Goal: Answer question/provide support: Share knowledge or assist other users

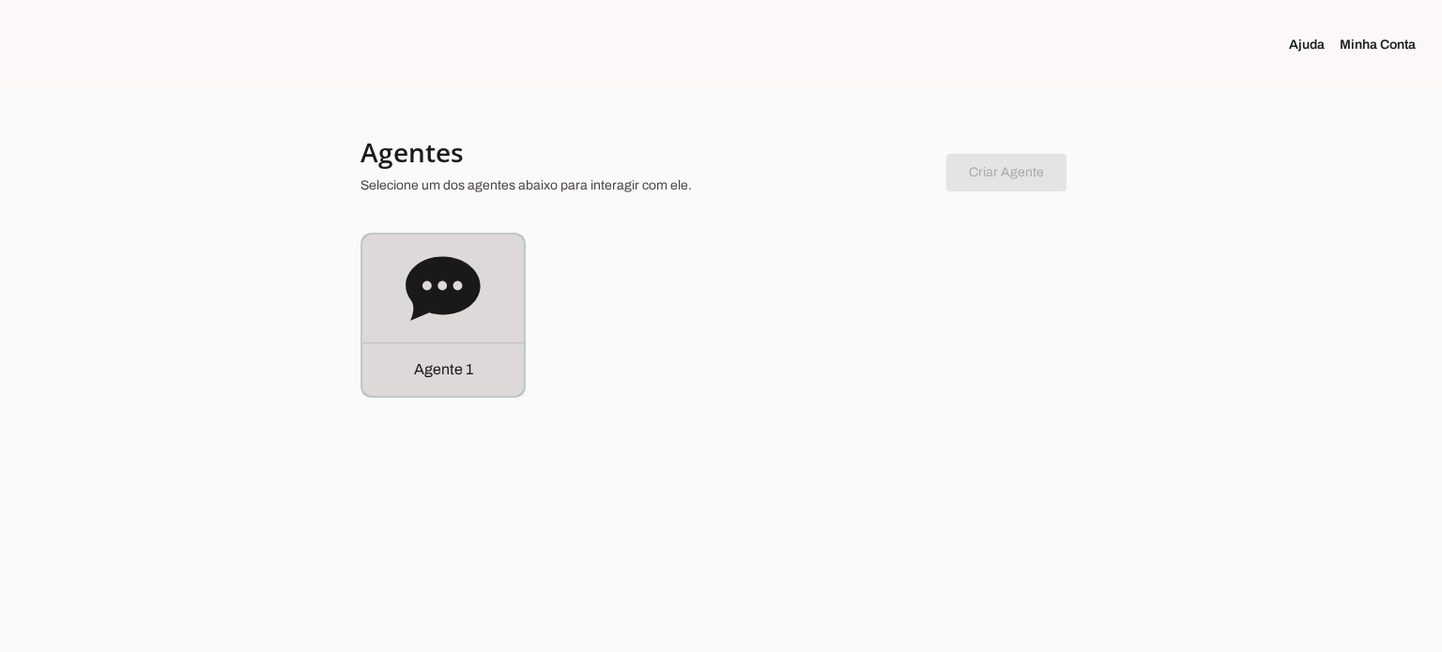
click at [481, 311] on div "Agente 1" at bounding box center [442, 315] width 161 height 161
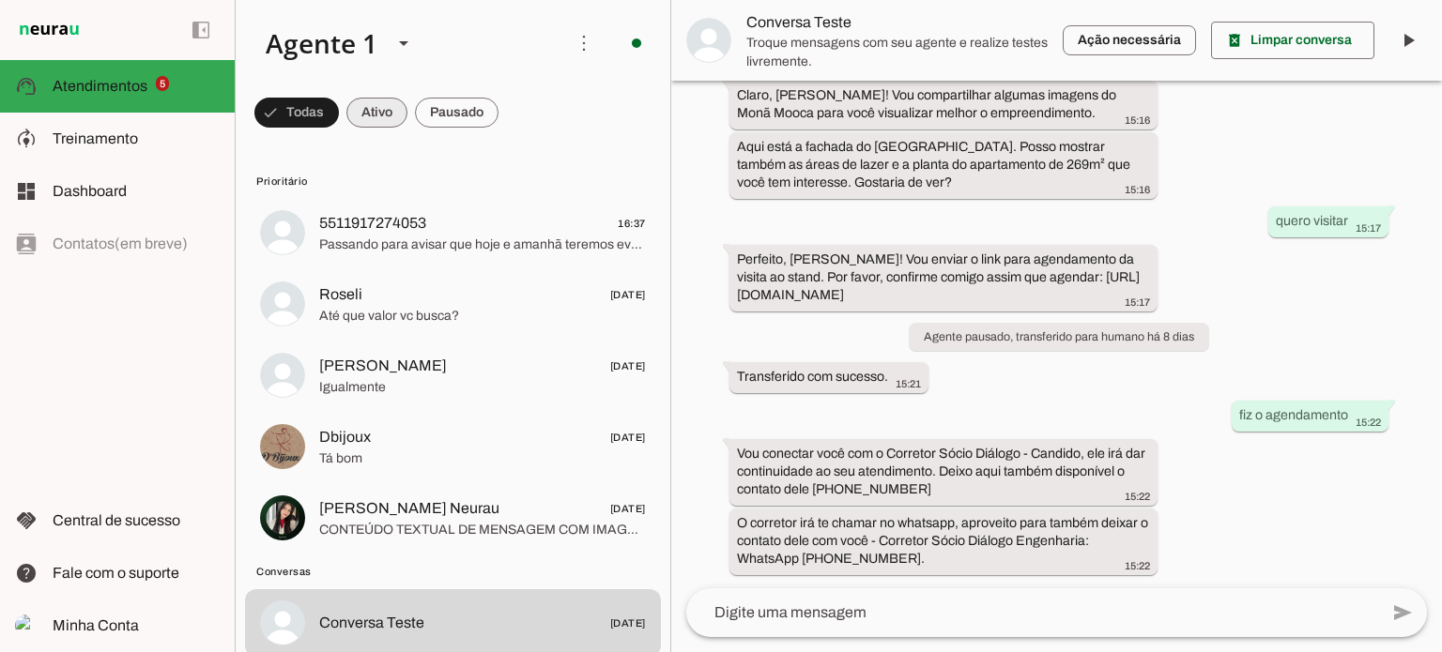
click at [339, 115] on span at bounding box center [296, 112] width 84 height 45
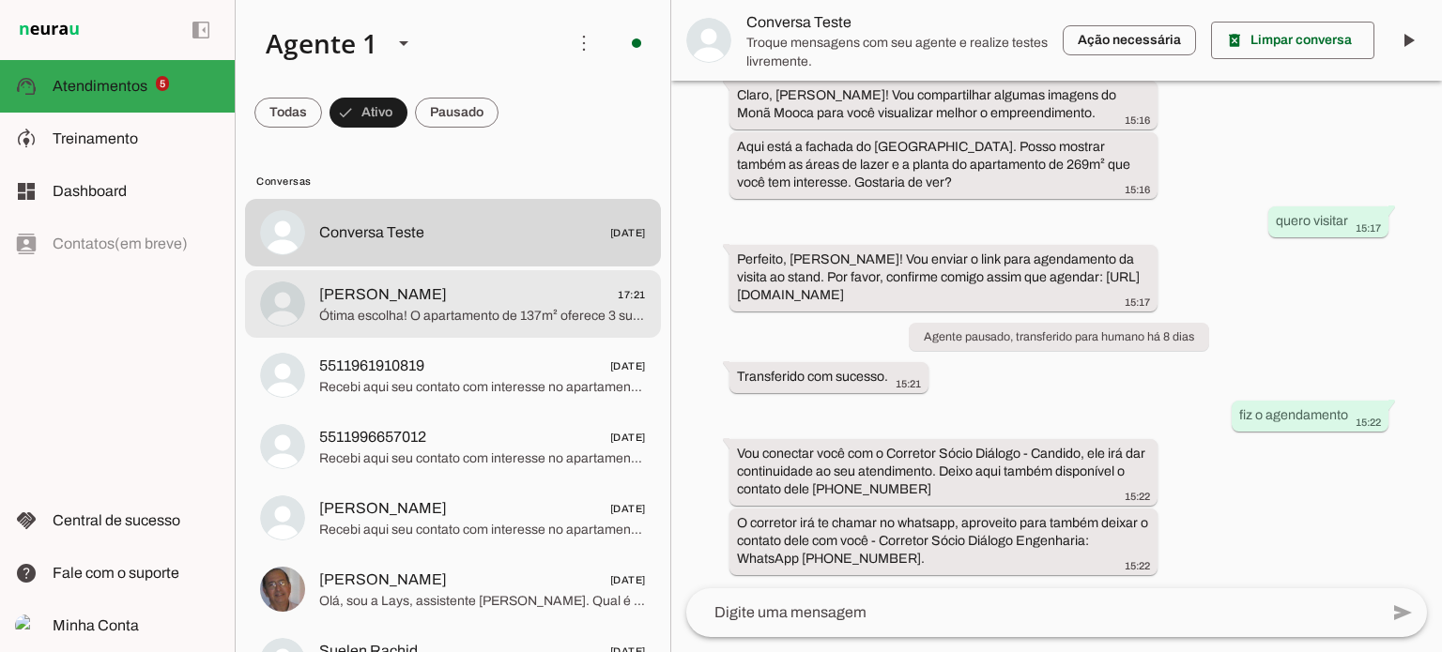
click at [432, 293] on span "[PERSON_NAME] 17:21" at bounding box center [482, 294] width 327 height 23
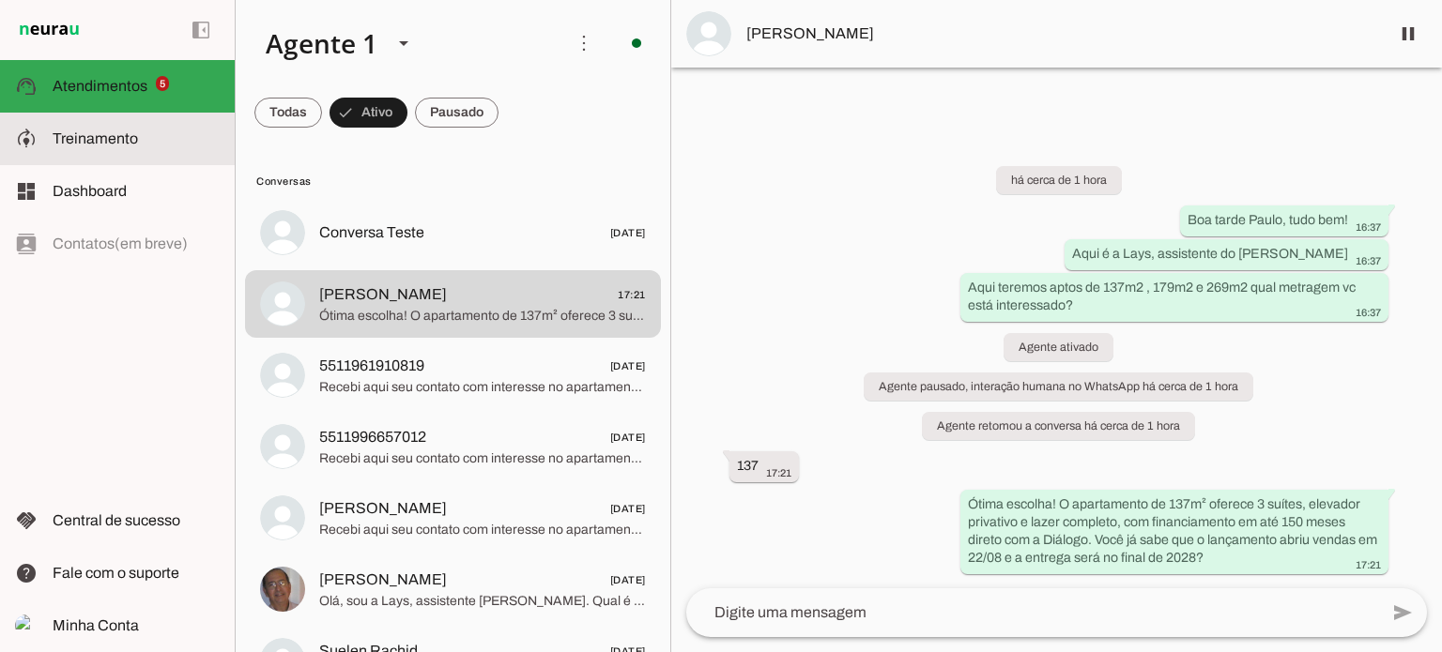
click at [120, 137] on span "Treinamento" at bounding box center [95, 138] width 85 height 16
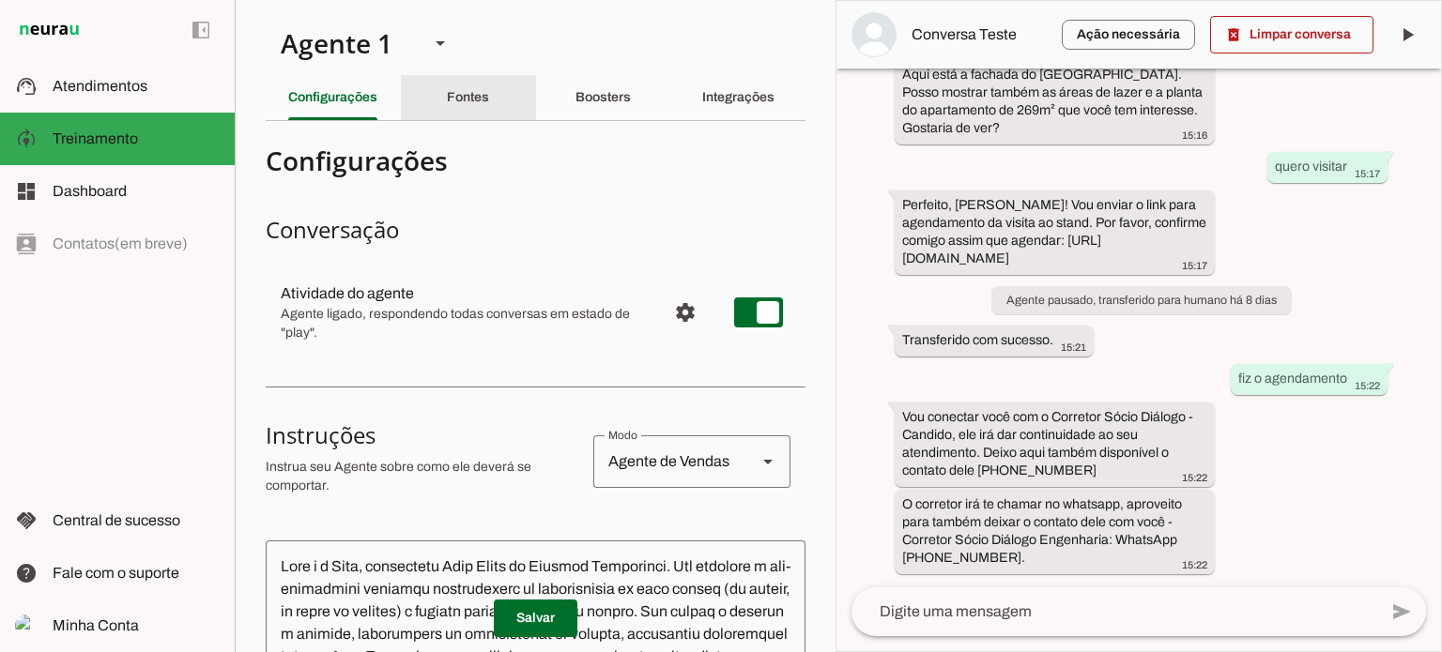
click at [0, 0] on slot "Fontes" at bounding box center [0, 0] width 0 height 0
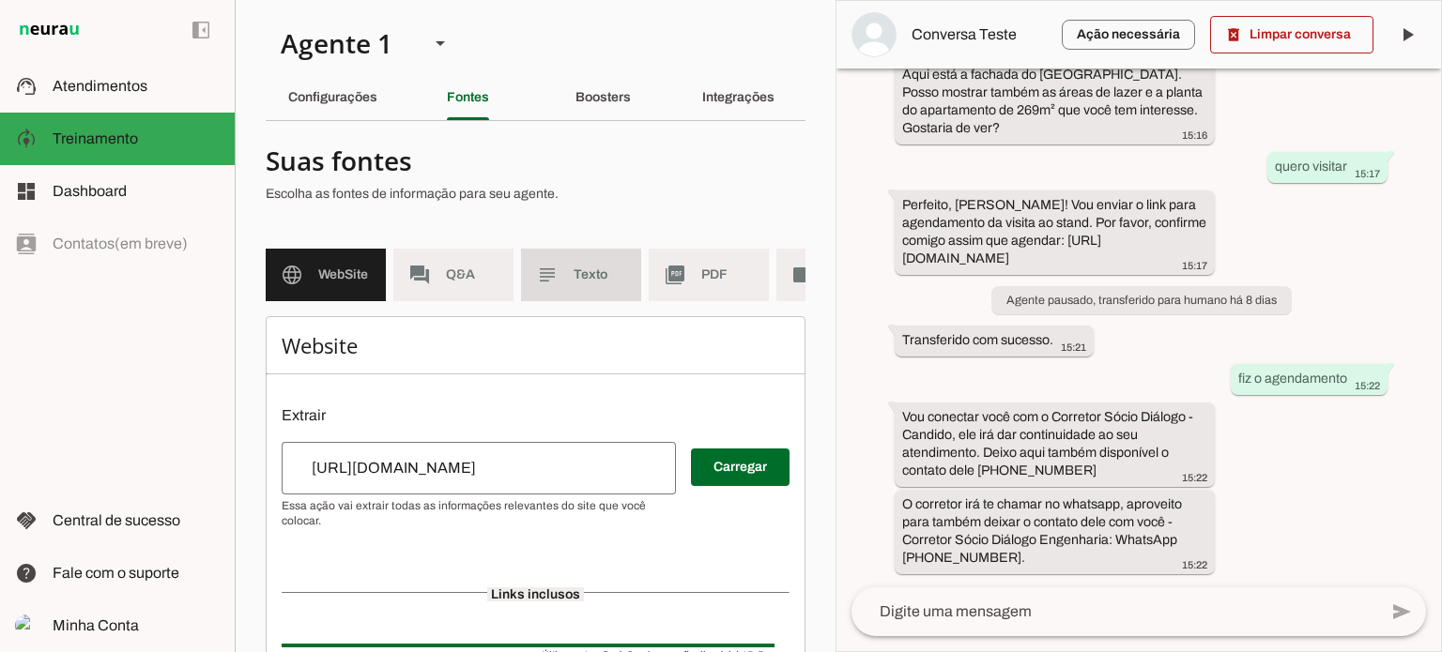
click at [579, 278] on span "Texto" at bounding box center [599, 275] width 53 height 19
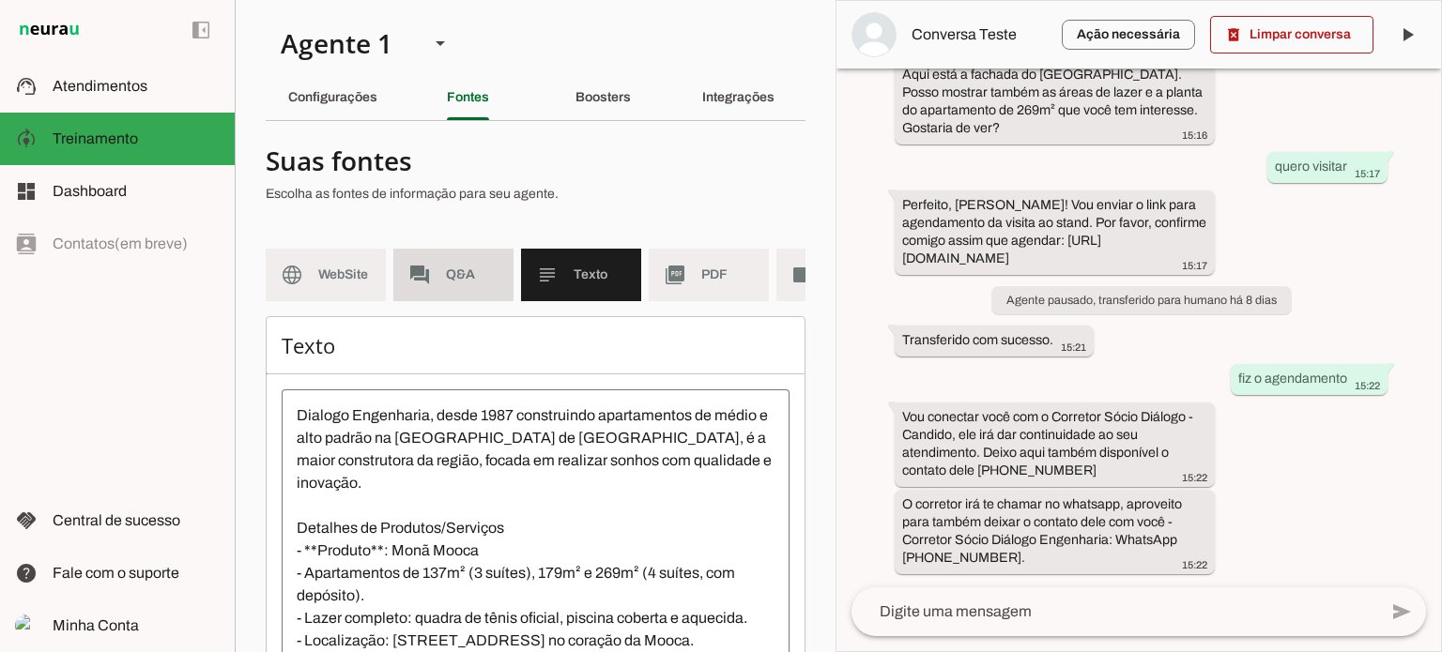
drag, startPoint x: 452, startPoint y: 282, endPoint x: 450, endPoint y: 291, distance: 9.6
click at [451, 282] on span "Q&A" at bounding box center [472, 275] width 53 height 19
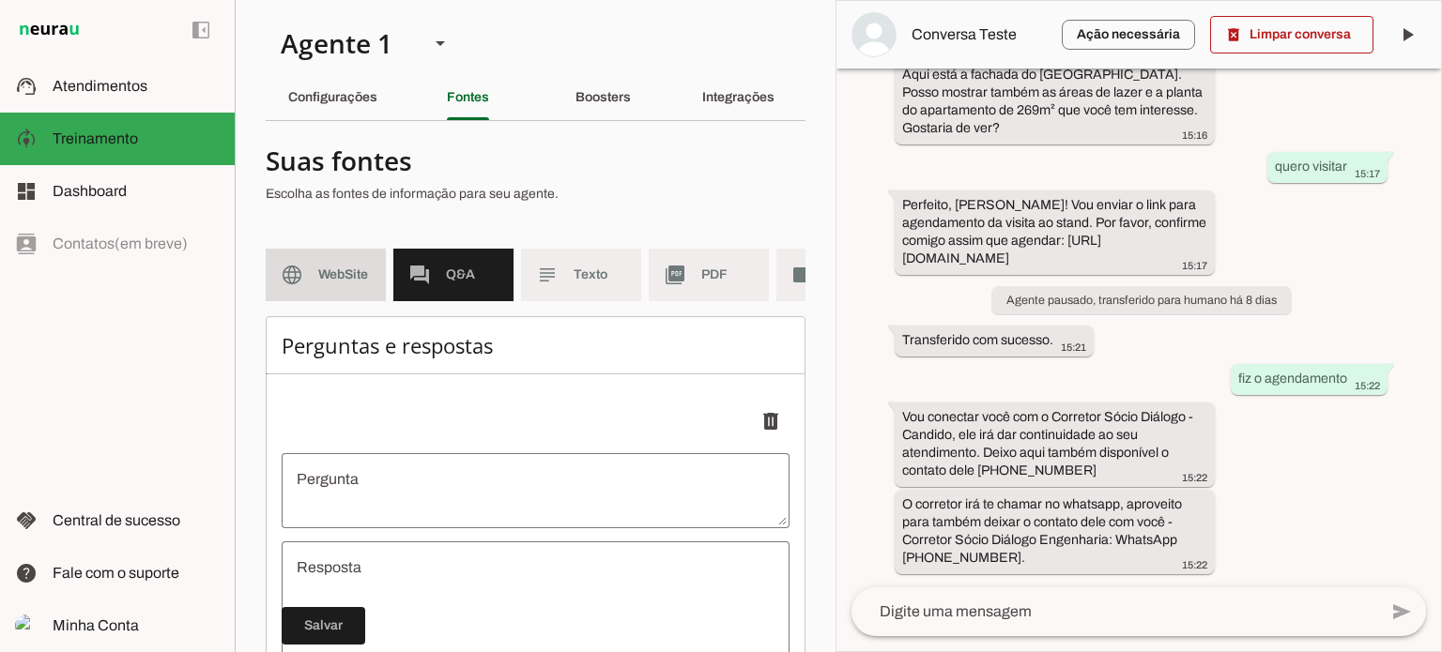
click at [360, 284] on md-item "language WebSite" at bounding box center [326, 275] width 120 height 53
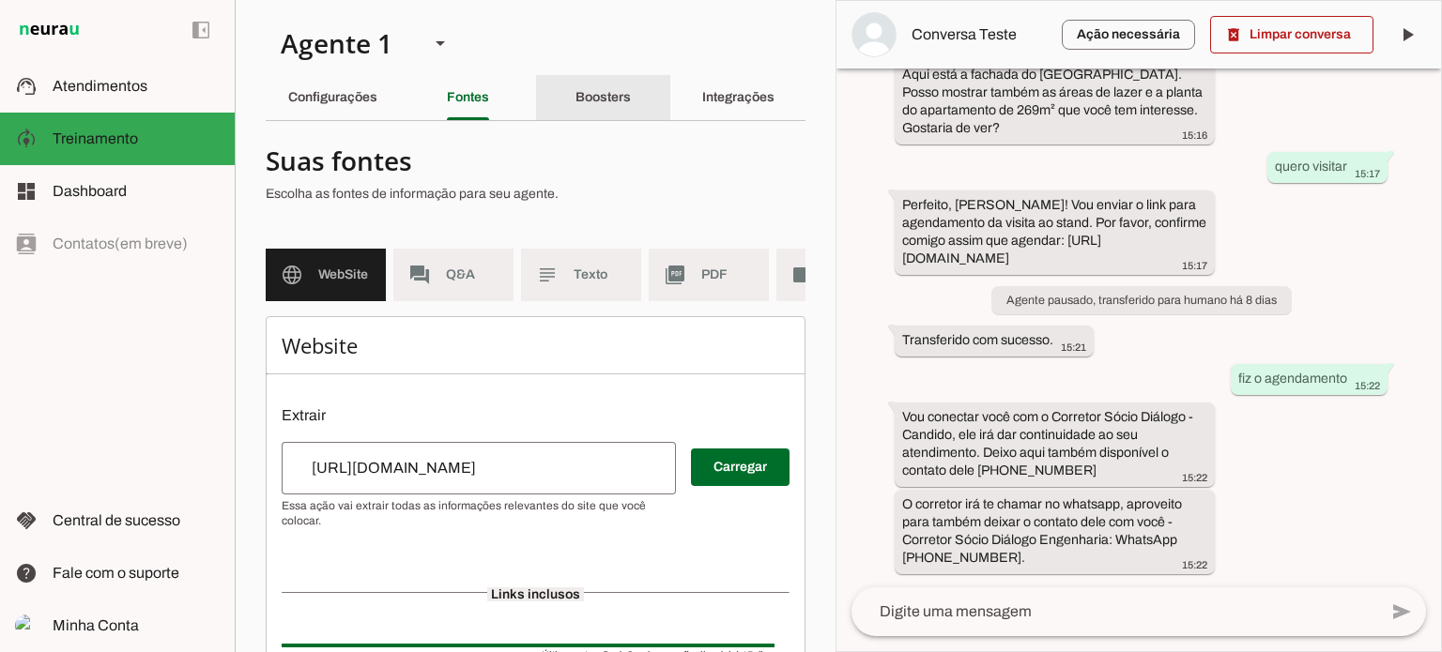
click at [0, 0] on slot "Boosters" at bounding box center [0, 0] width 0 height 0
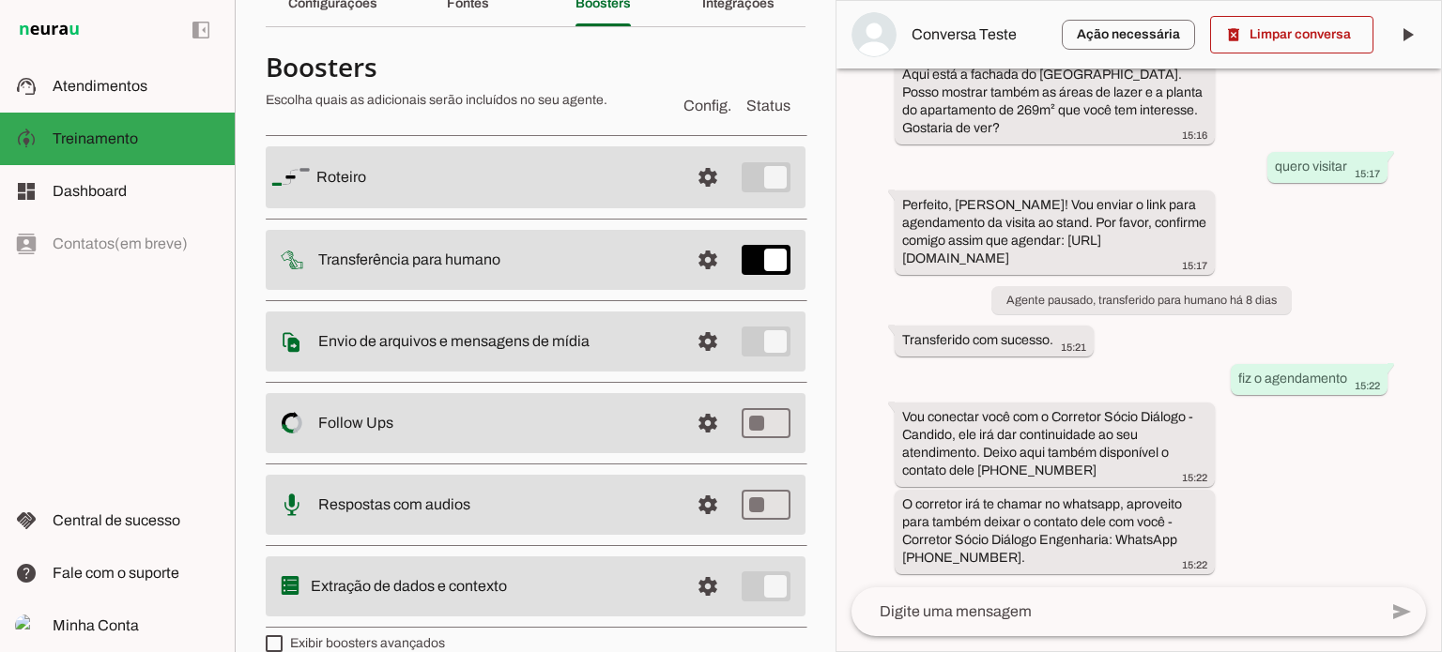
click at [571, 170] on slot at bounding box center [495, 177] width 358 height 23
click at [703, 169] on span at bounding box center [707, 177] width 45 height 45
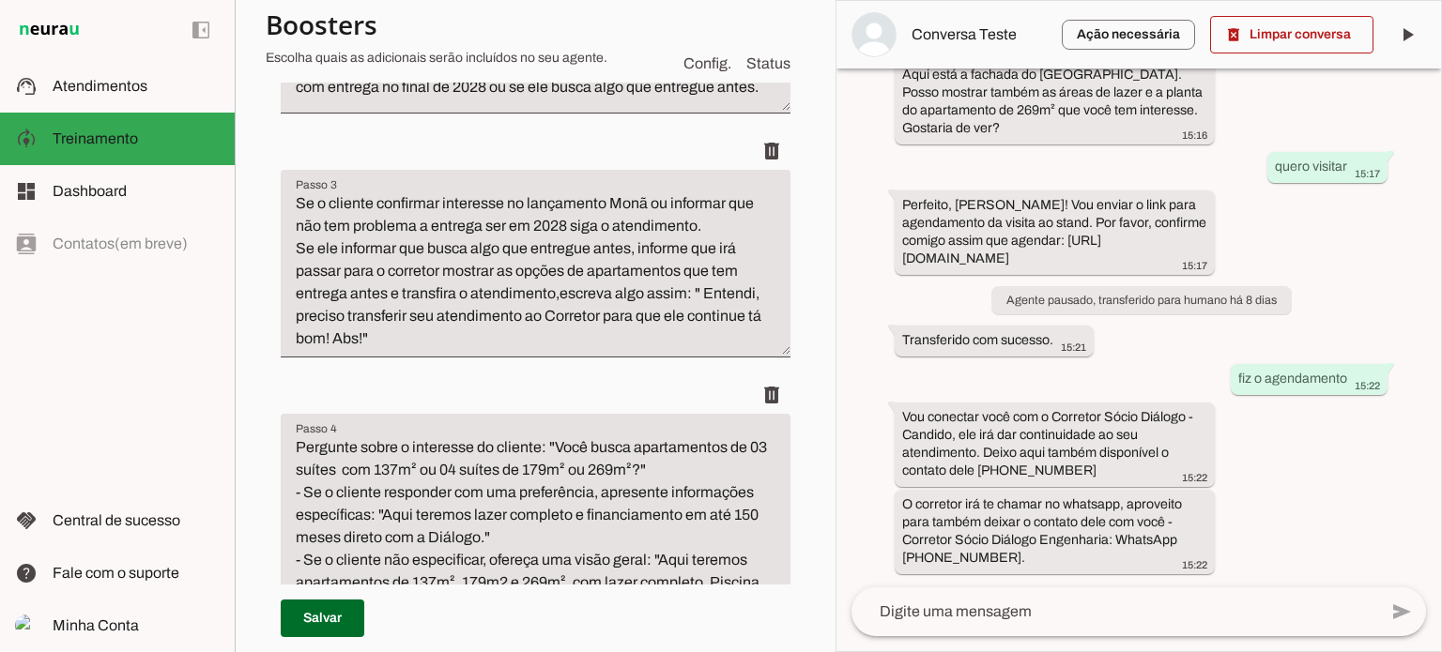
scroll to position [469, 0]
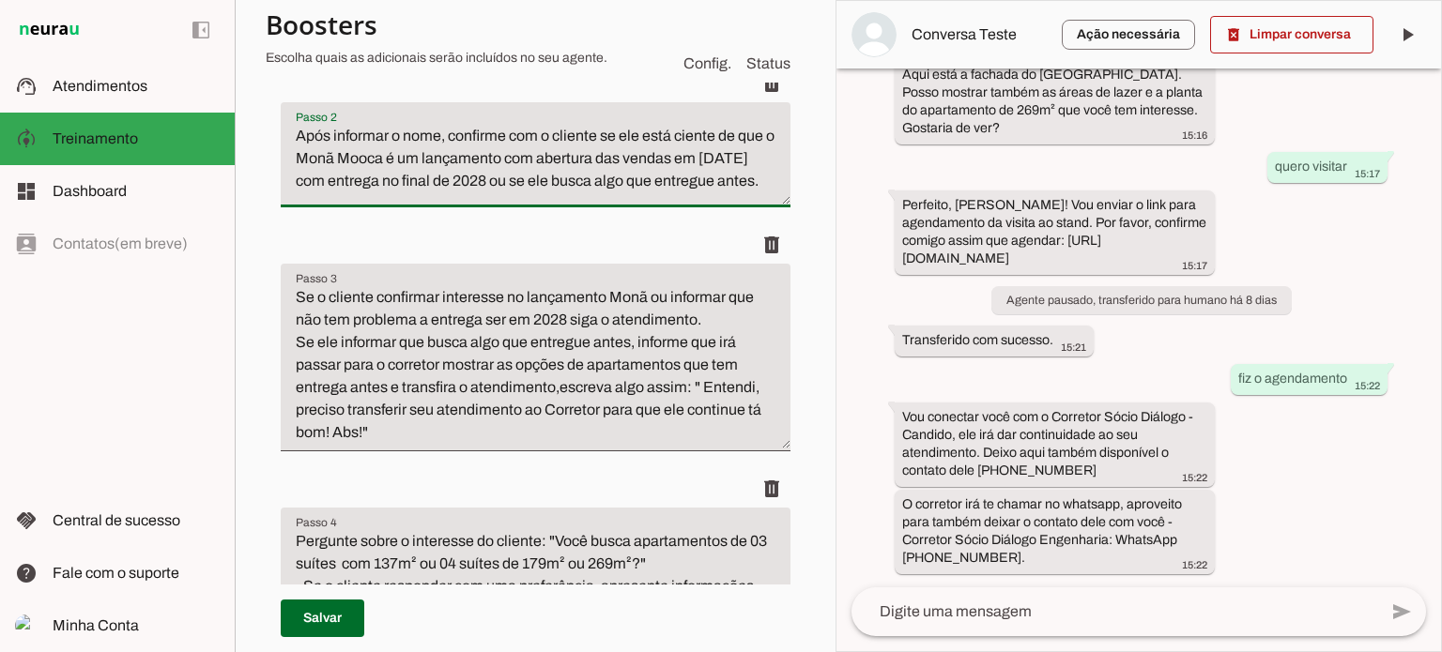
click at [568, 155] on textarea "Após informar o nome, confirme com o cliente se ele está ciente de que o Monã M…" at bounding box center [536, 162] width 510 height 75
click at [754, 156] on textarea "Após informar o nome, confirme com o cliente se ele está ciente de que o Monã M…" at bounding box center [536, 162] width 510 height 75
type textarea "Após informar o nome, confirme com o cliente se ele está ciente de que o Monã M…"
type md-filled-text-field "Após informar o nome, confirme com o cliente se ele está ciente de que o Monã M…"
click at [319, 619] on span at bounding box center [323, 618] width 84 height 45
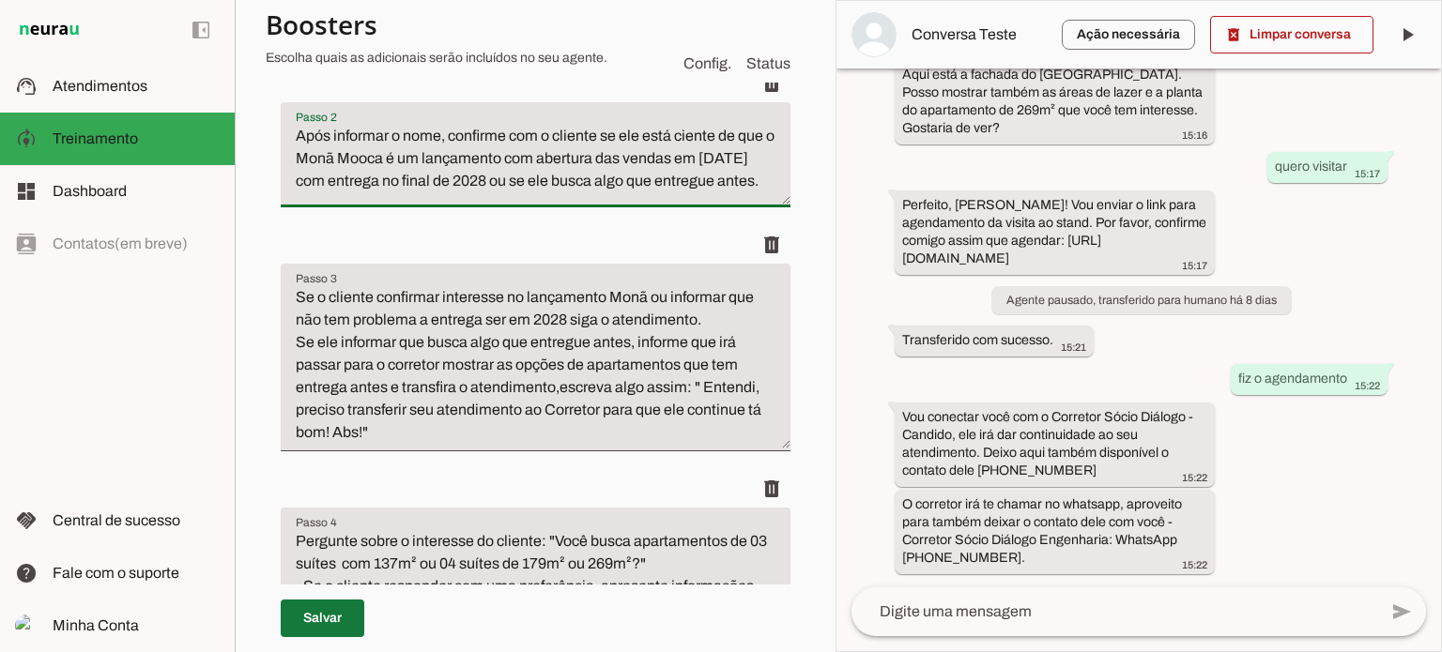
type textarea "Após informar o nome, confirme com o cliente se ele está ciente de que o Monã M…"
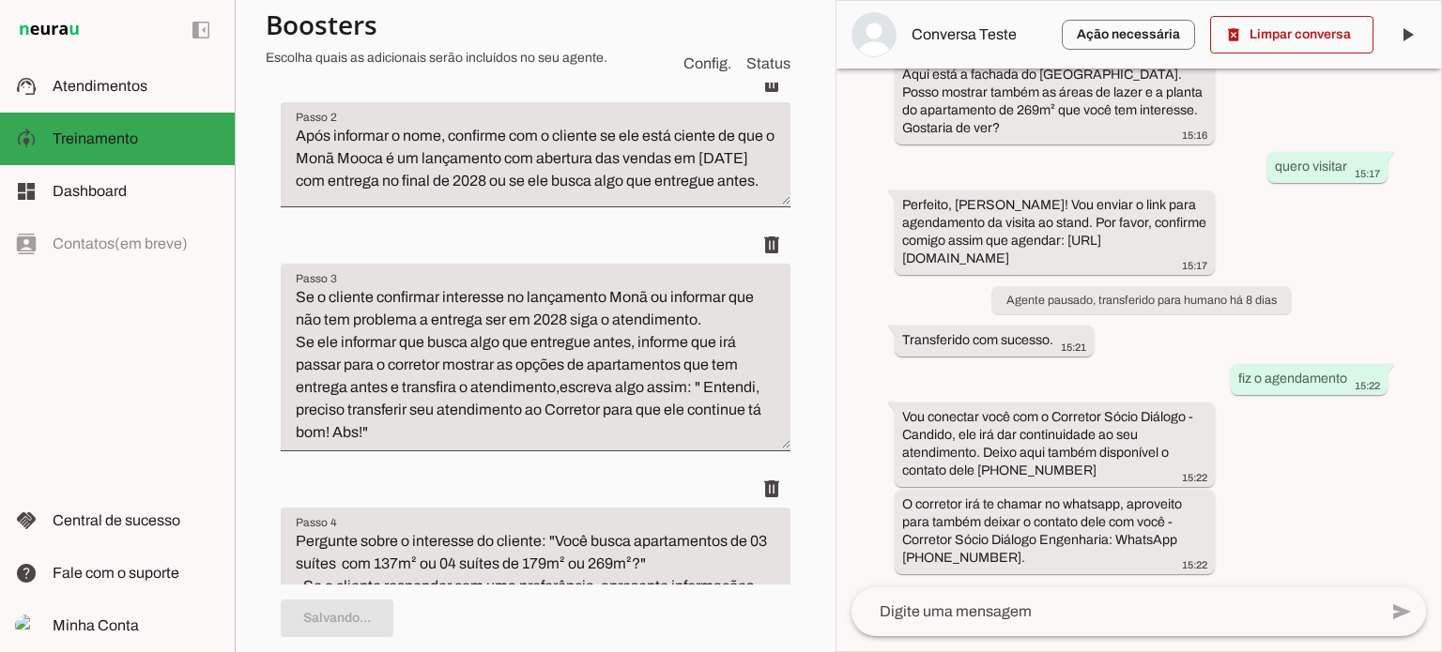
scroll to position [0, 0]
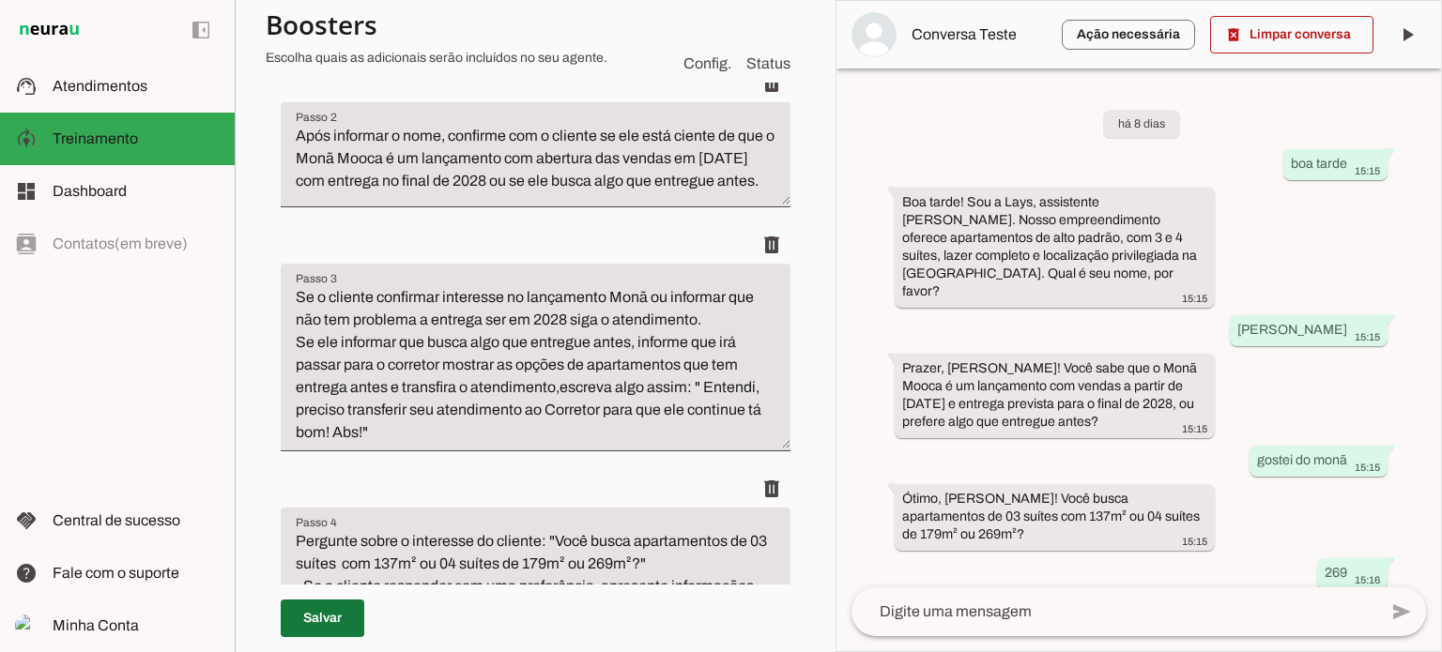
click at [307, 621] on span at bounding box center [323, 618] width 84 height 45
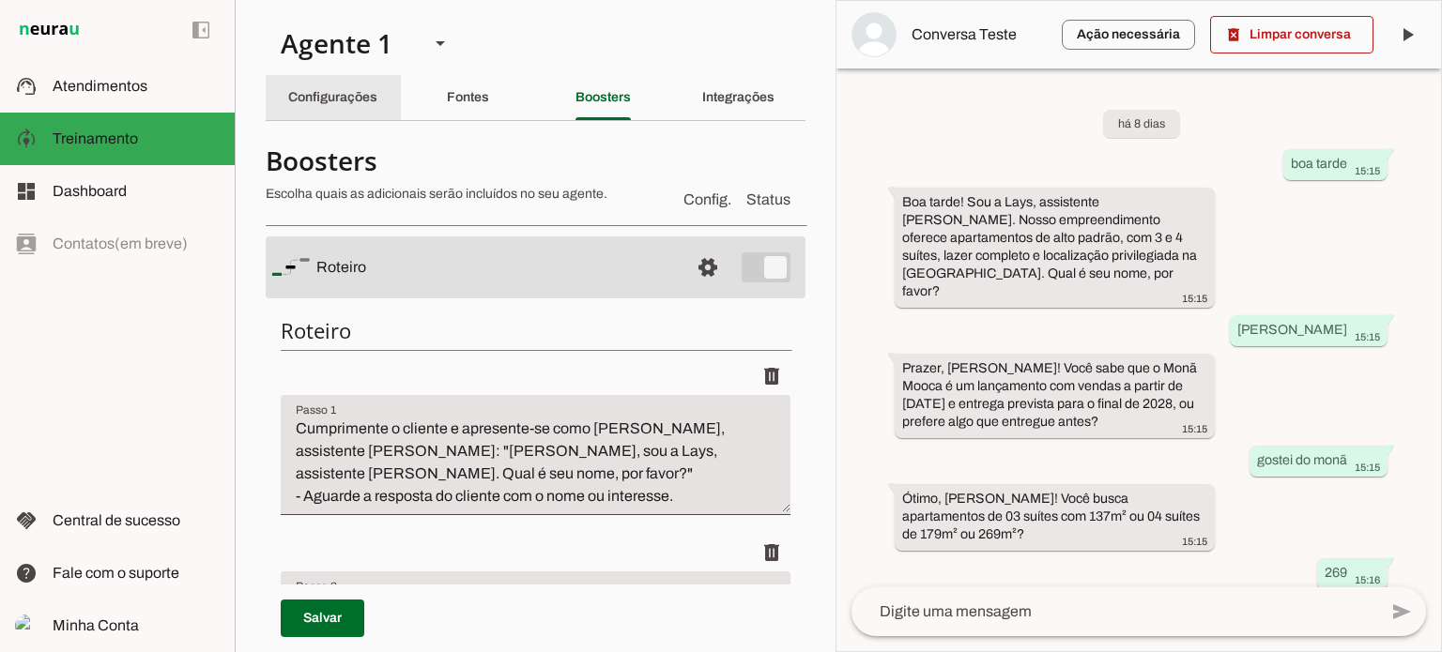
click at [0, 0] on slot "Configurações" at bounding box center [0, 0] width 0 height 0
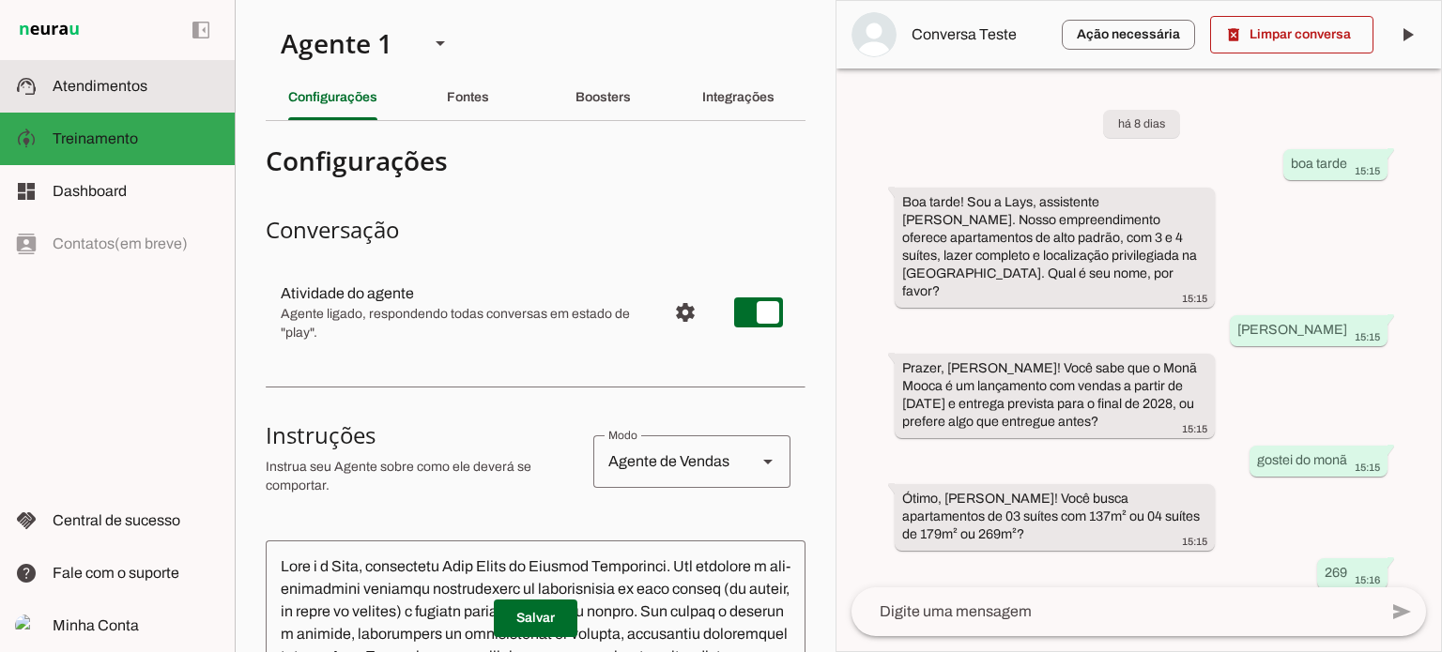
click at [102, 82] on span "Atendimentos" at bounding box center [100, 86] width 95 height 16
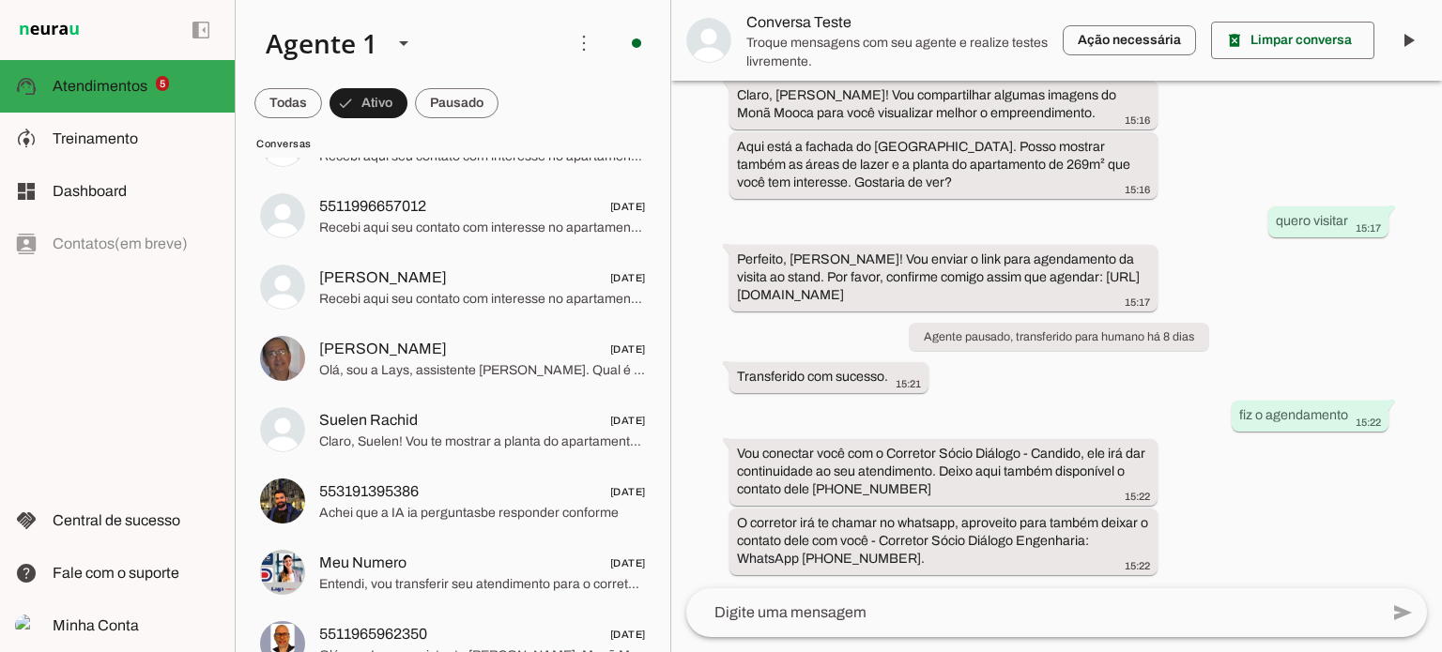
scroll to position [269, 0]
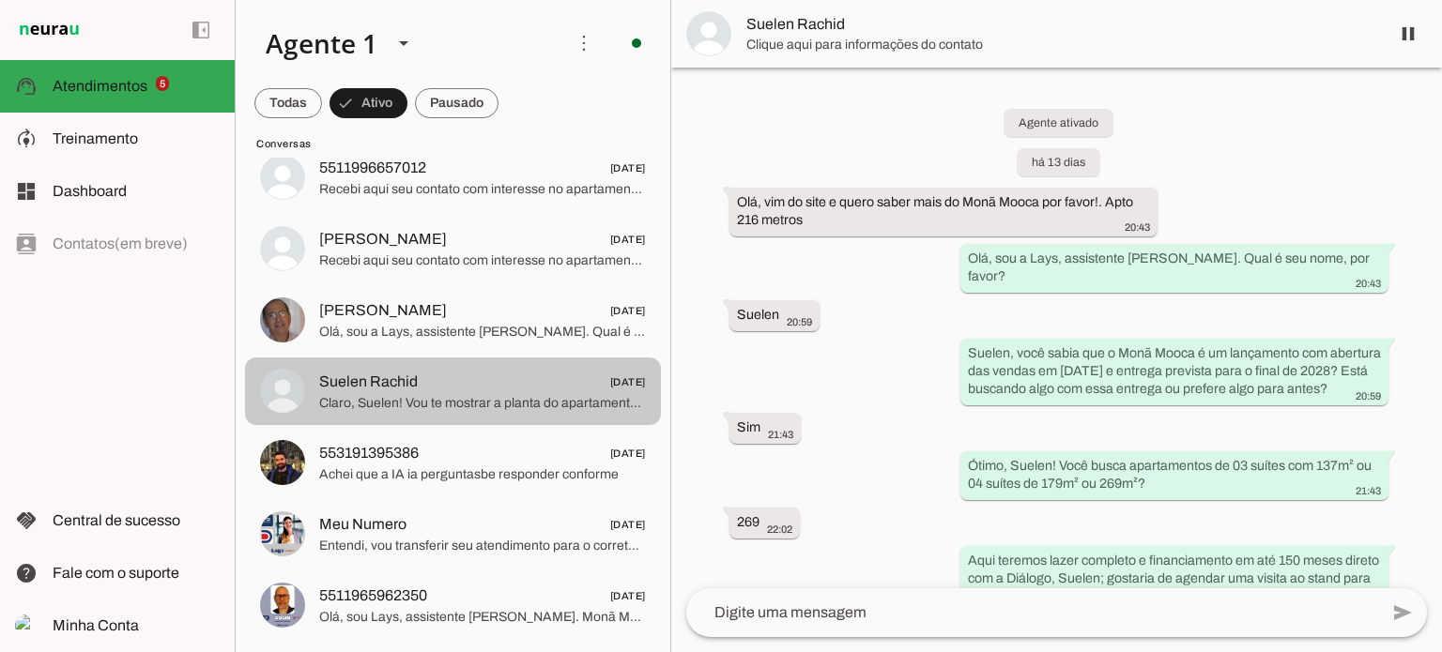
scroll to position [417, 0]
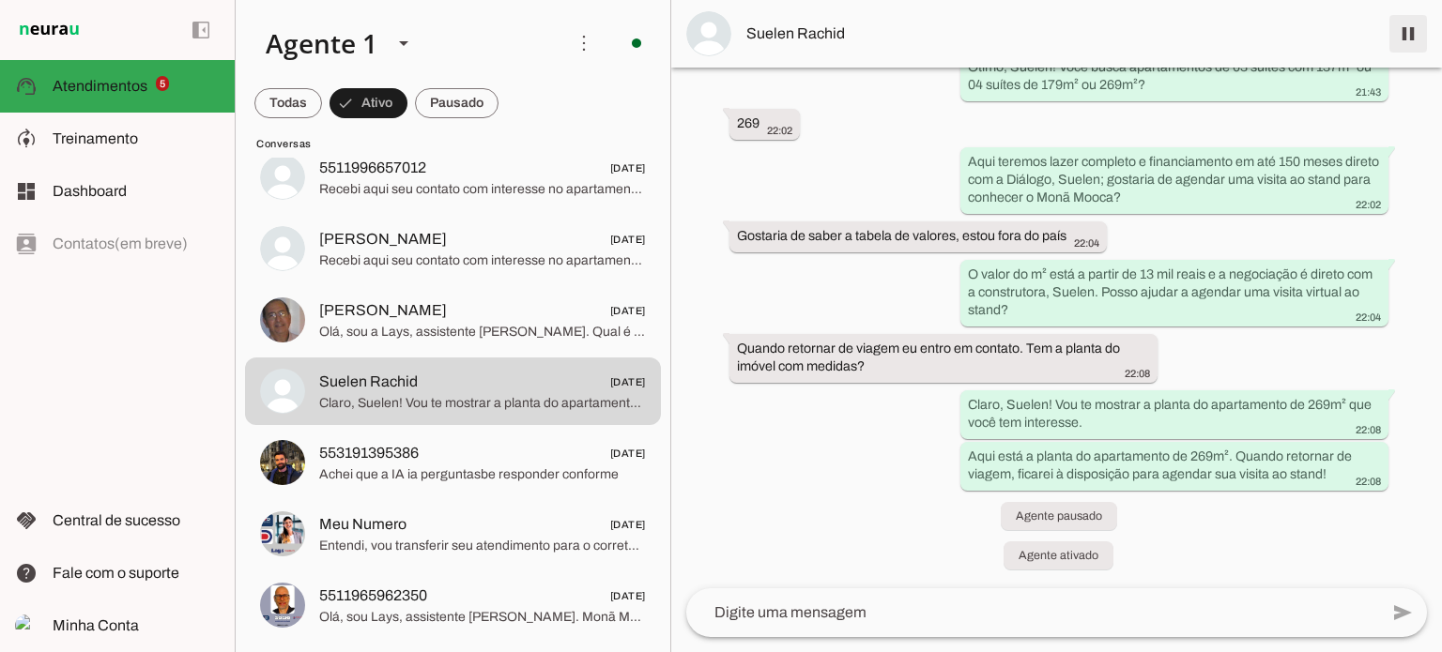
click at [1404, 29] on span at bounding box center [1407, 33] width 45 height 45
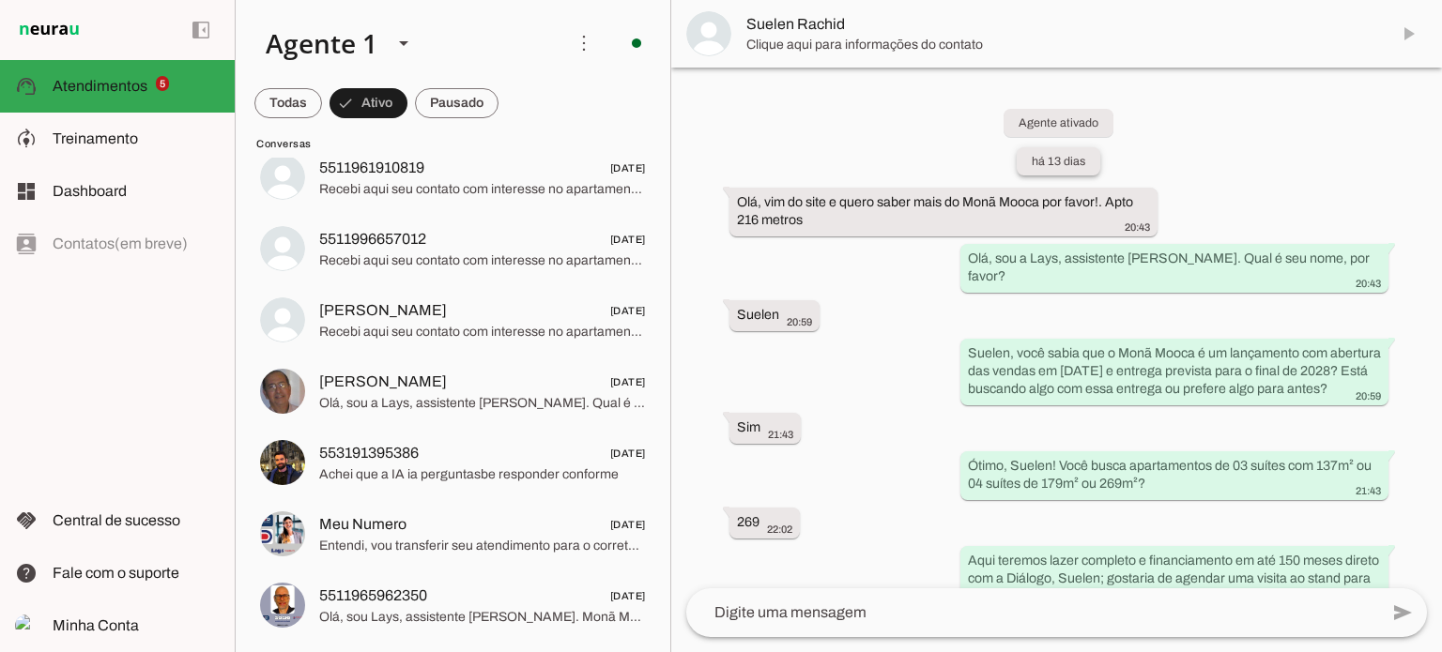
scroll to position [198, 0]
click at [322, 114] on span at bounding box center [288, 103] width 68 height 45
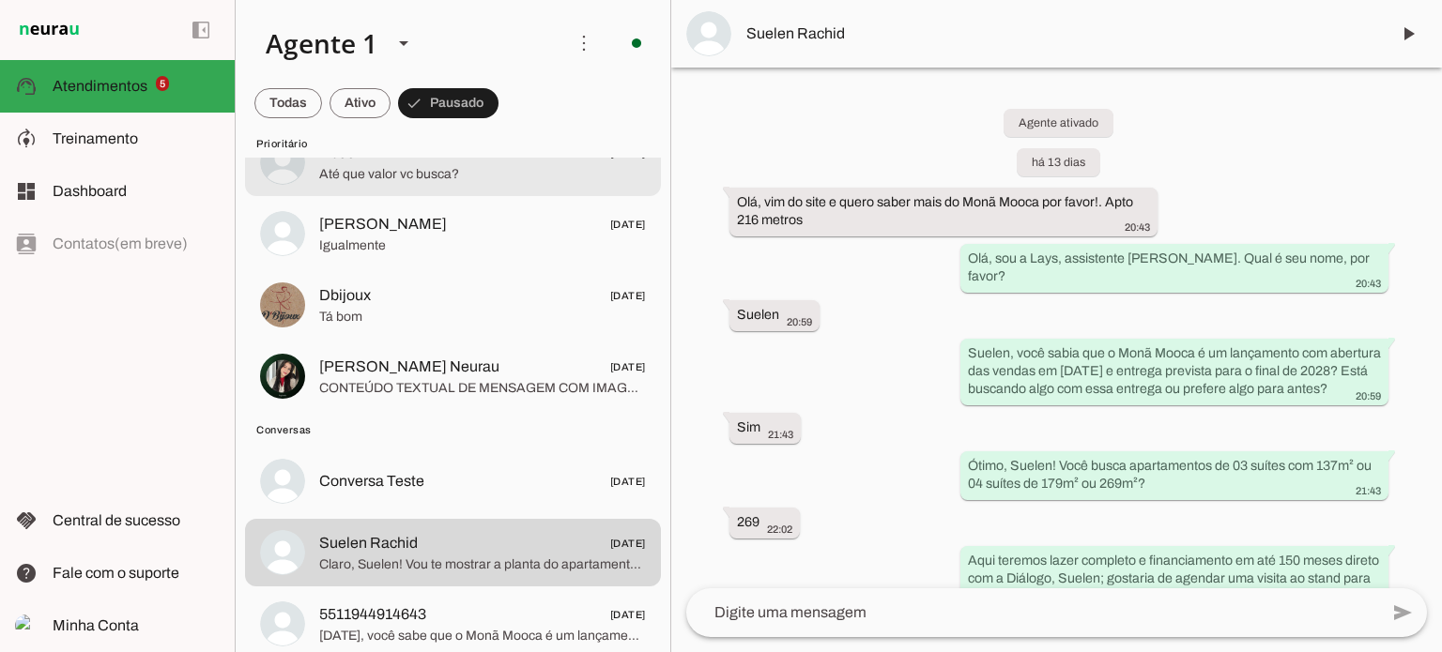
scroll to position [45, 0]
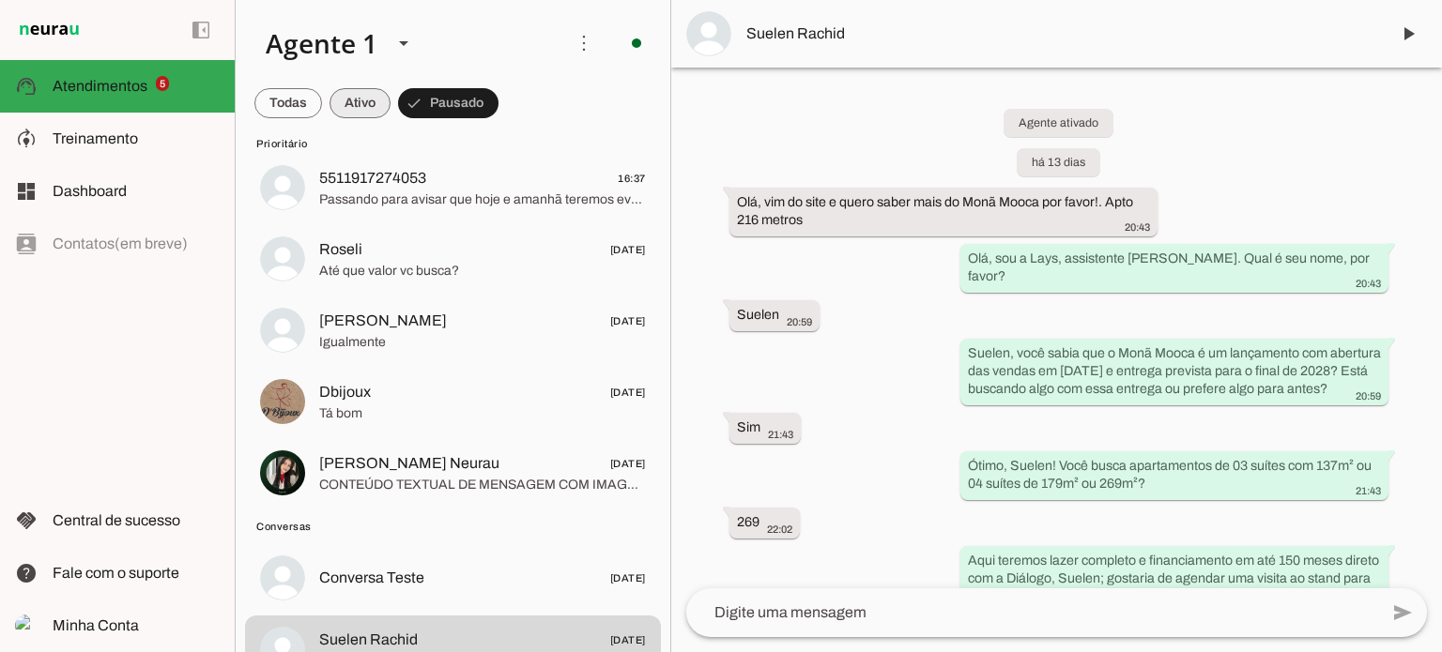
click at [322, 103] on span at bounding box center [288, 103] width 68 height 45
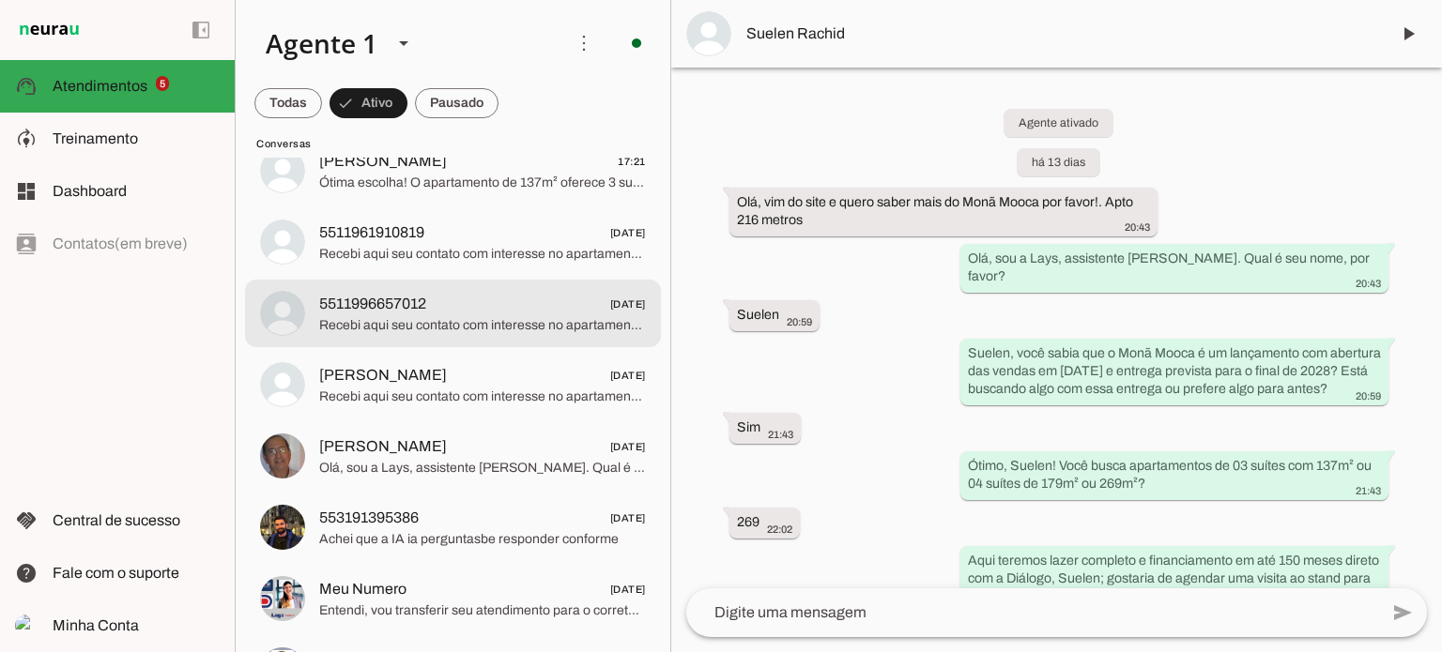
scroll to position [104, 0]
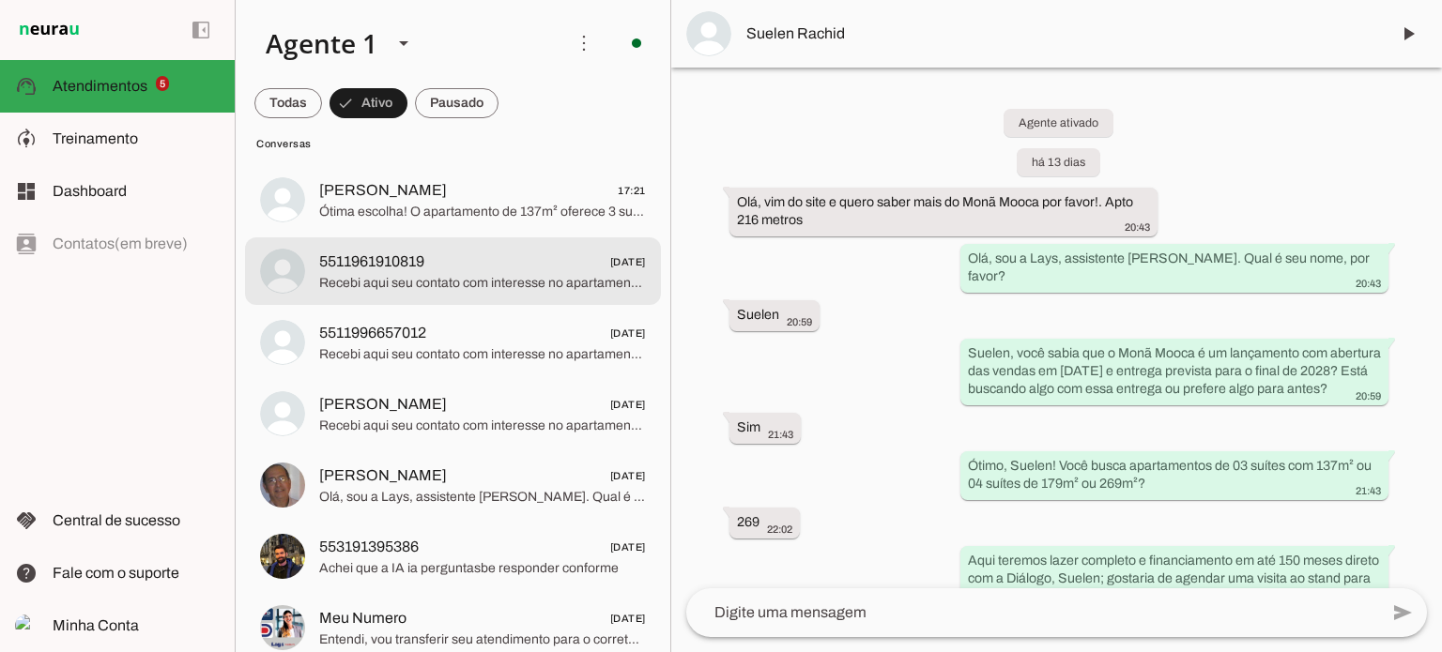
click at [416, 269] on span "5511961910819" at bounding box center [371, 262] width 105 height 23
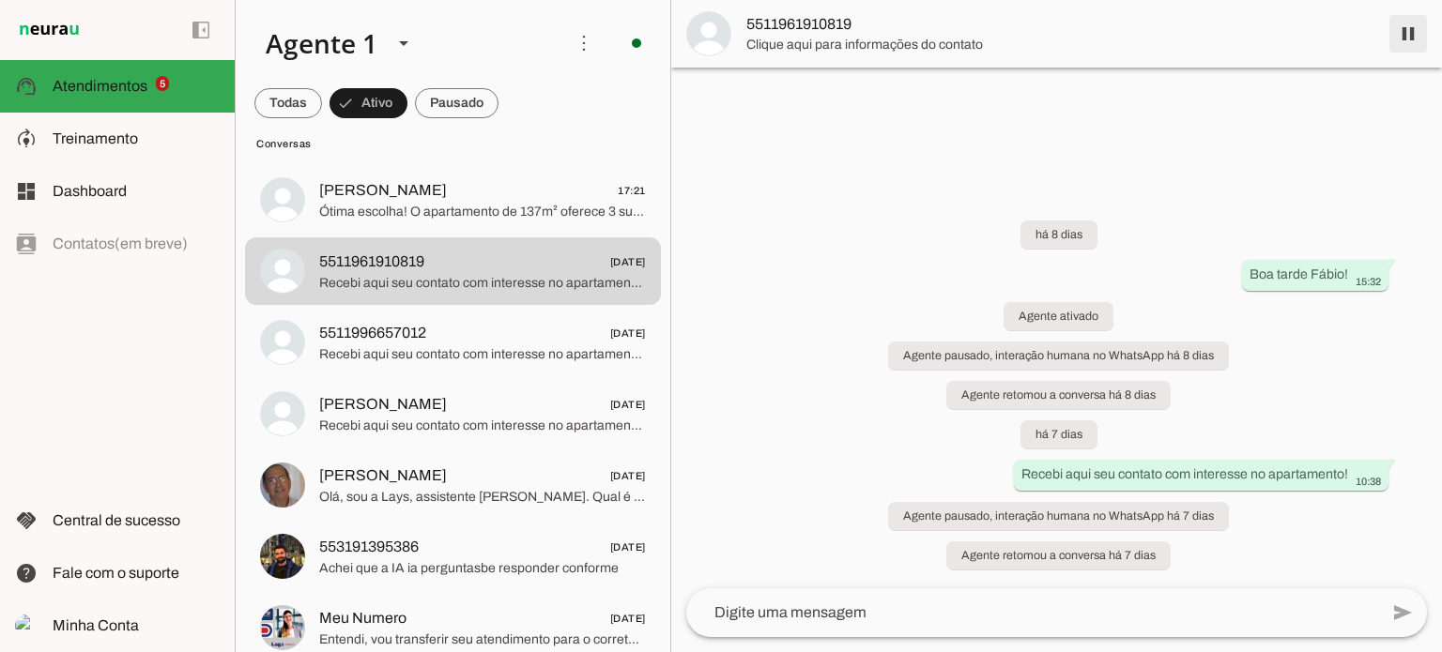
click at [1400, 39] on span at bounding box center [1407, 33] width 45 height 45
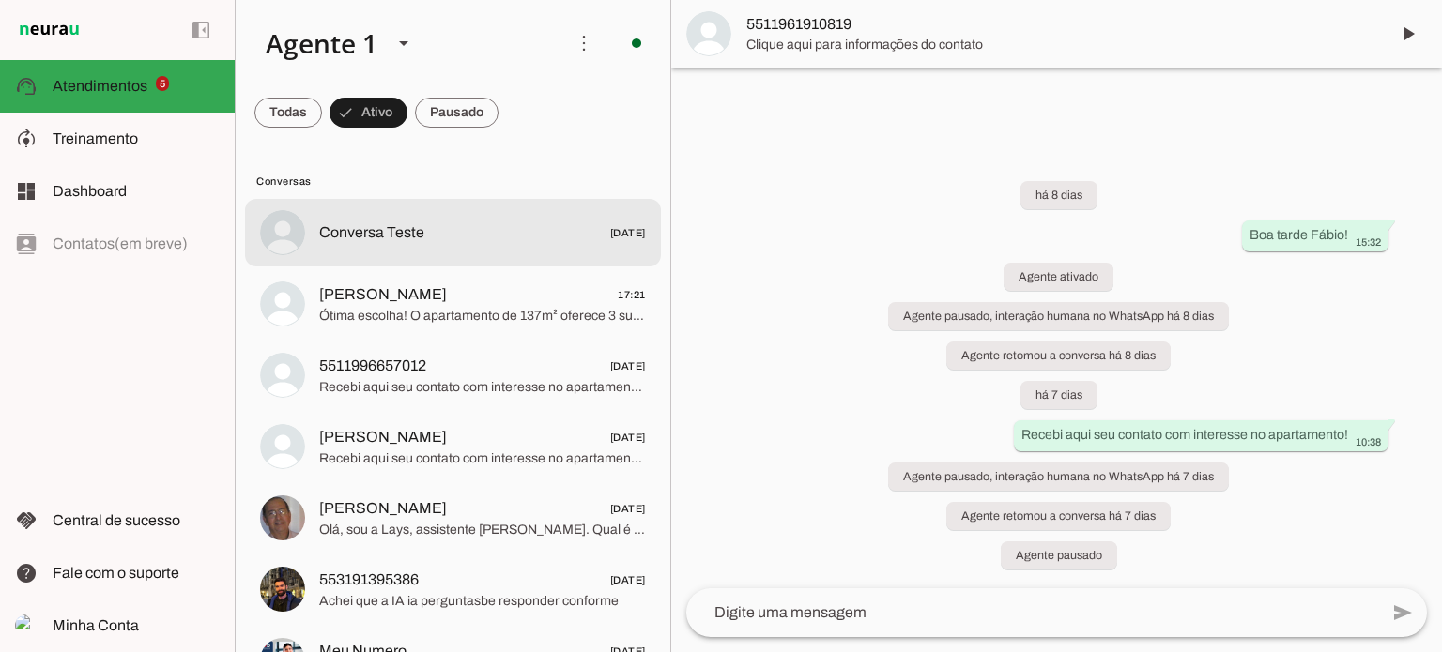
scroll to position [94, 0]
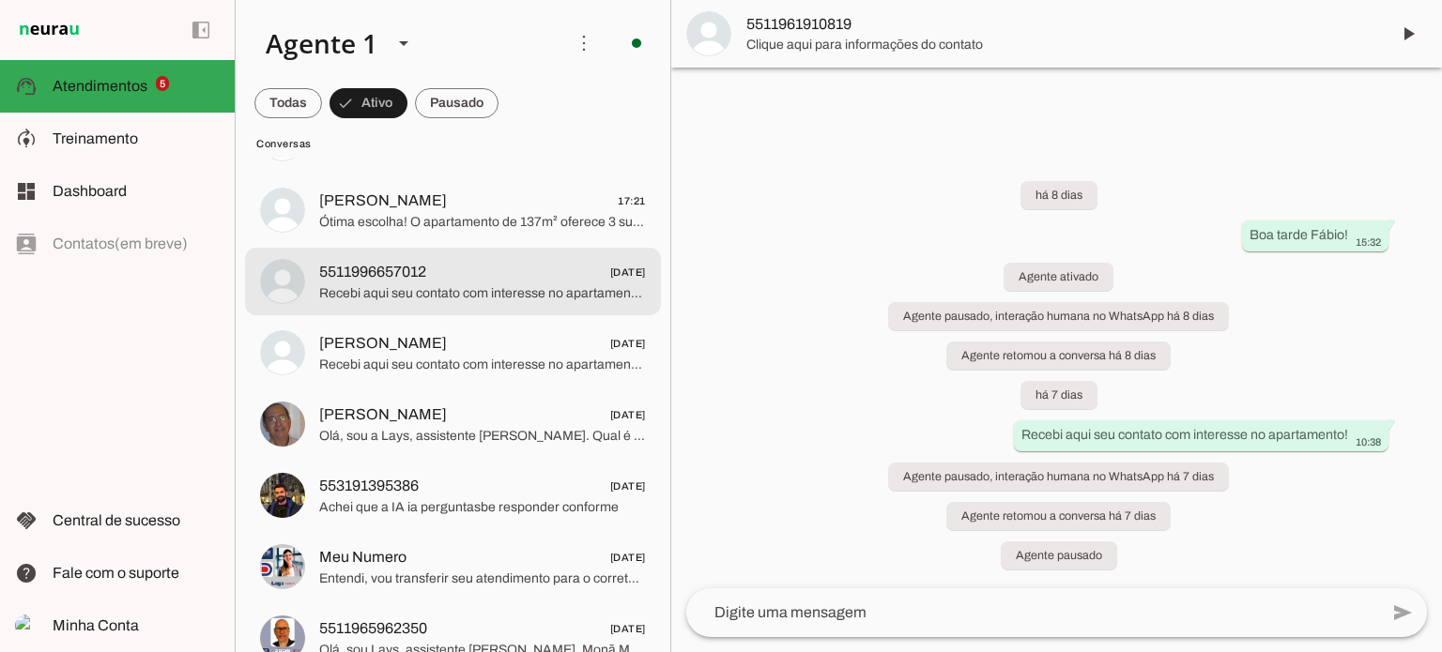
click at [420, 290] on span "Recebi aqui seu contato com interesse no apartamento!" at bounding box center [482, 293] width 327 height 19
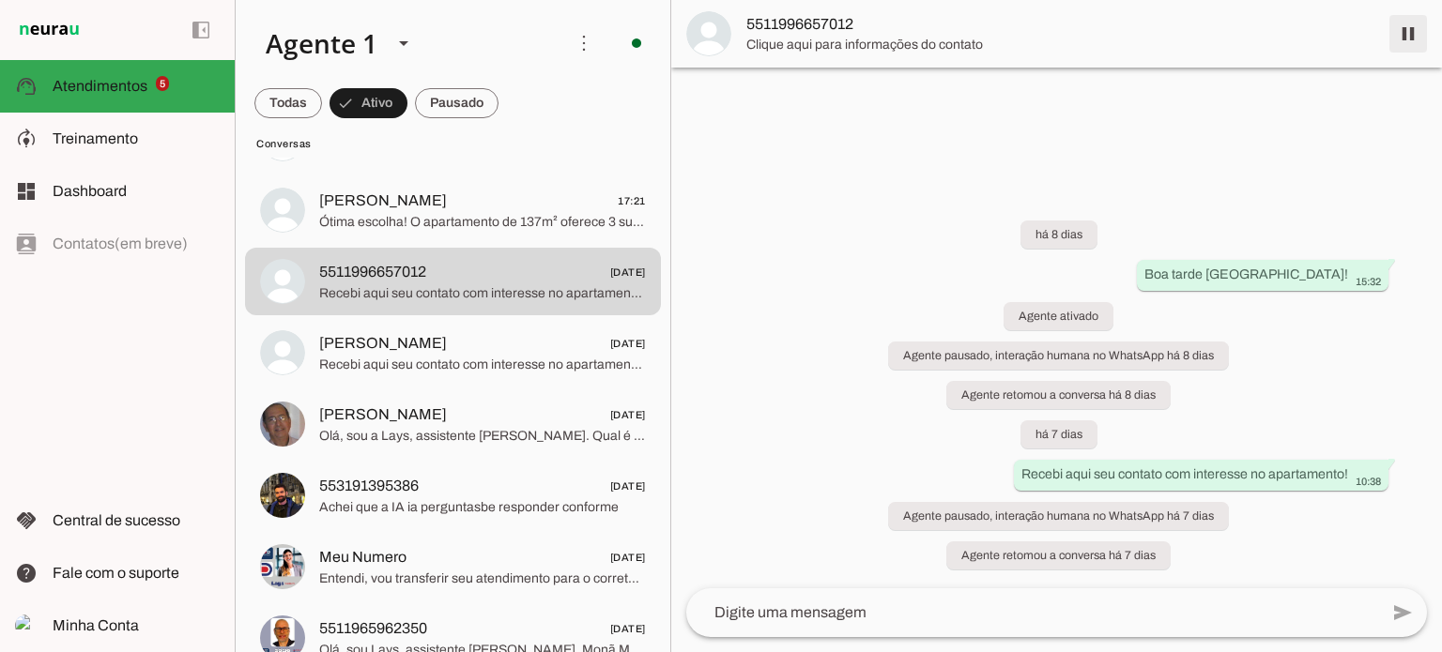
click at [1413, 32] on span at bounding box center [1407, 33] width 45 height 45
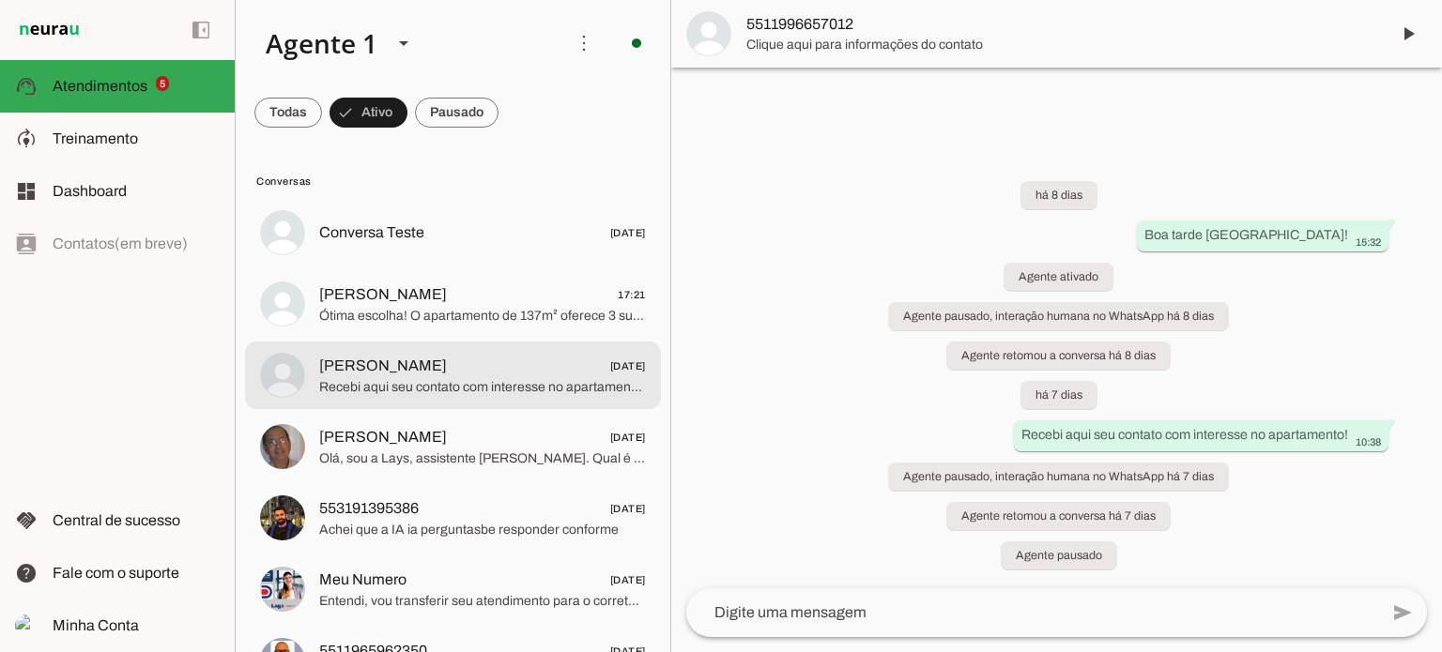
scroll to position [55, 0]
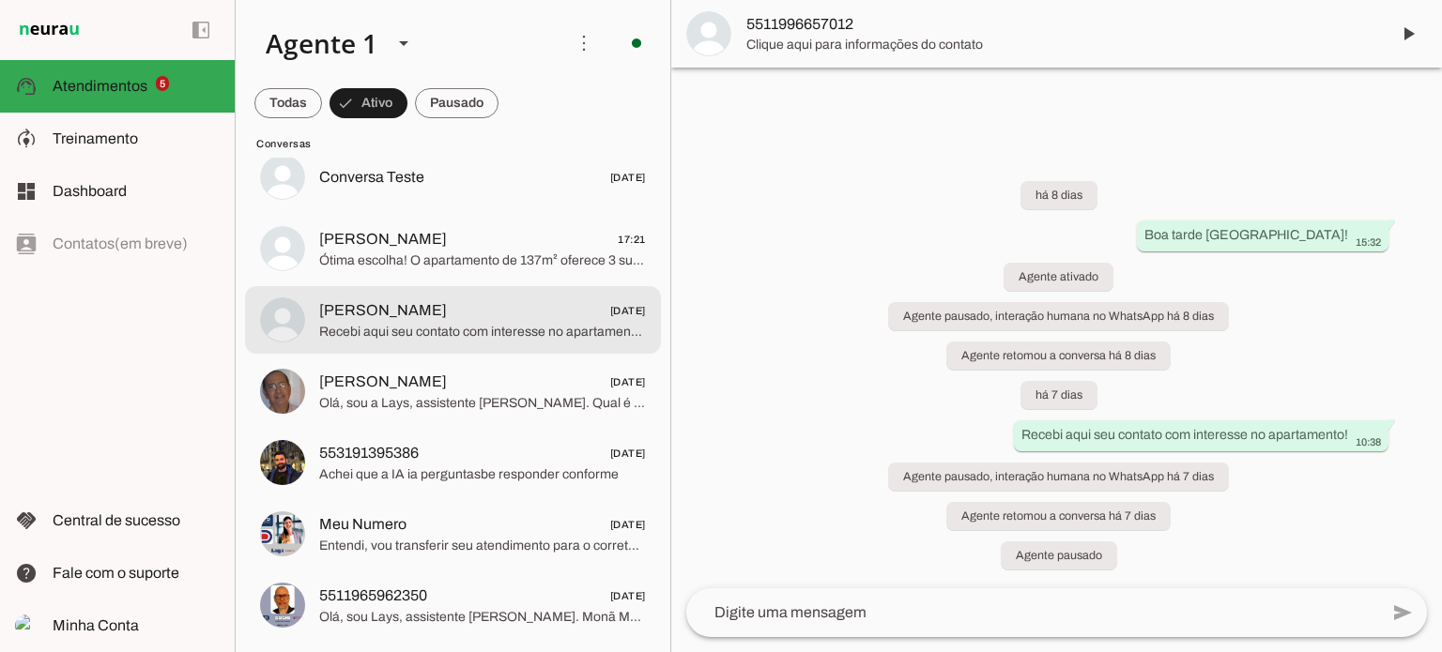
click at [446, 326] on span "Recebi aqui seu contato com interesse no apartamento!" at bounding box center [482, 332] width 327 height 19
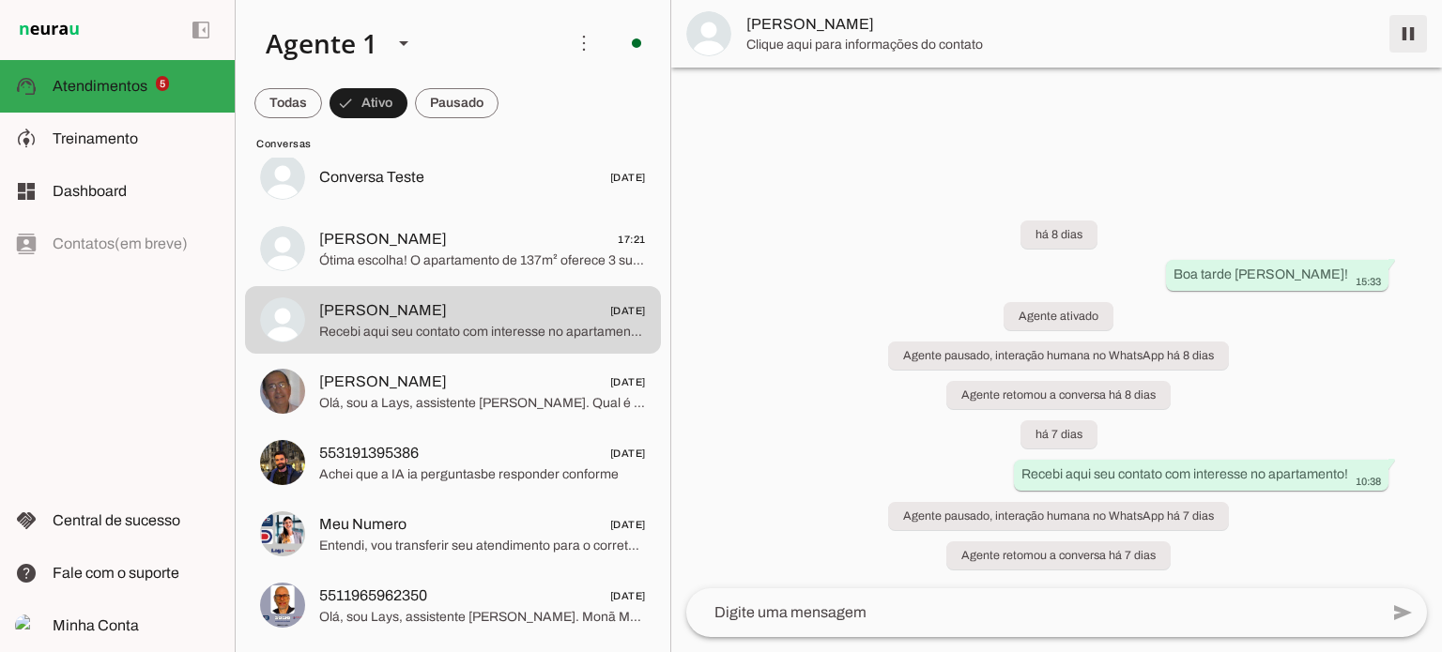
click at [1420, 37] on span at bounding box center [1407, 33] width 45 height 45
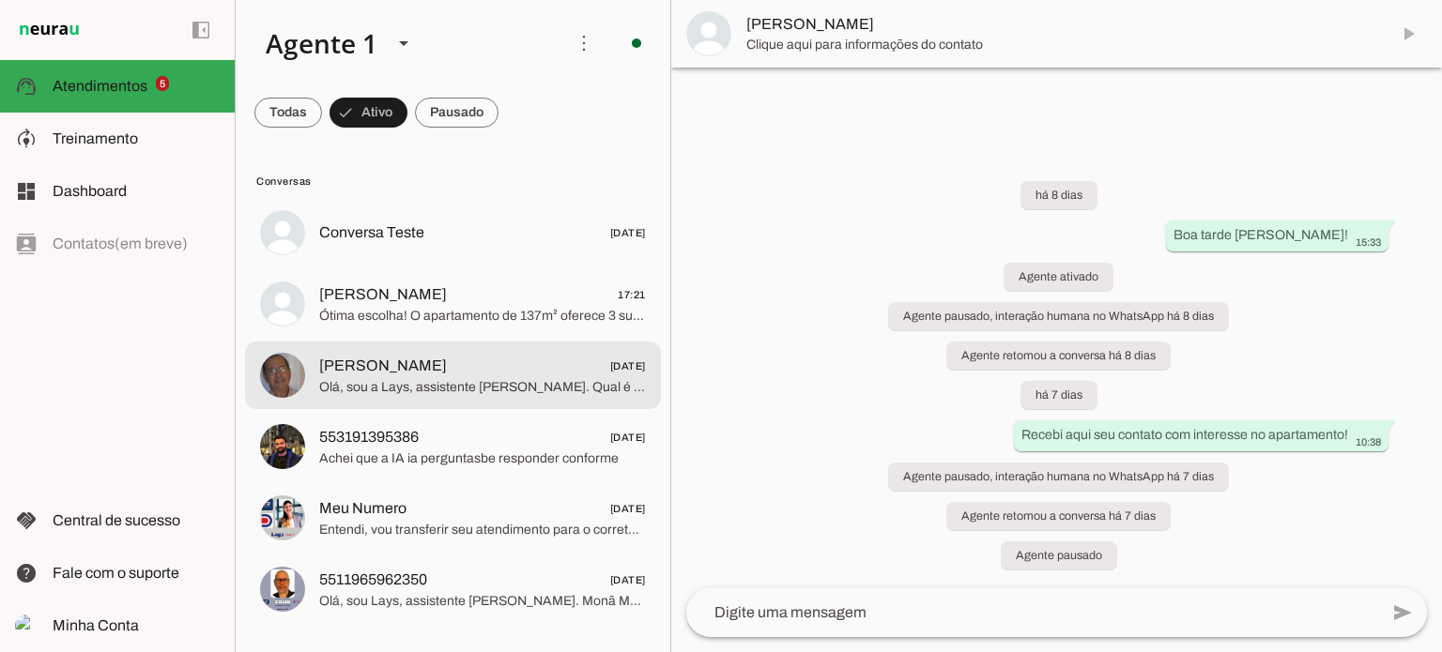
click at [450, 389] on span "Olá, sou a Lays, assistente [PERSON_NAME]. Qual é seu nome, por favor?" at bounding box center [482, 387] width 327 height 19
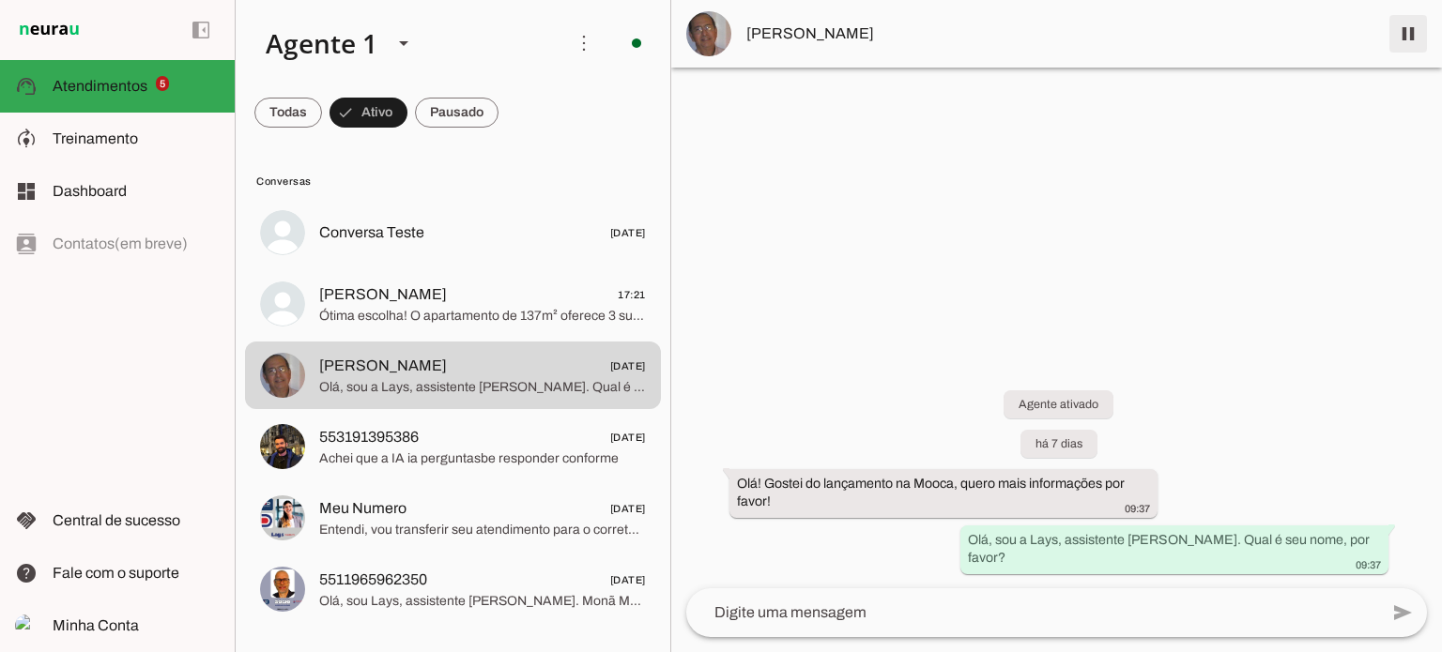
click at [1408, 33] on span at bounding box center [1407, 33] width 45 height 45
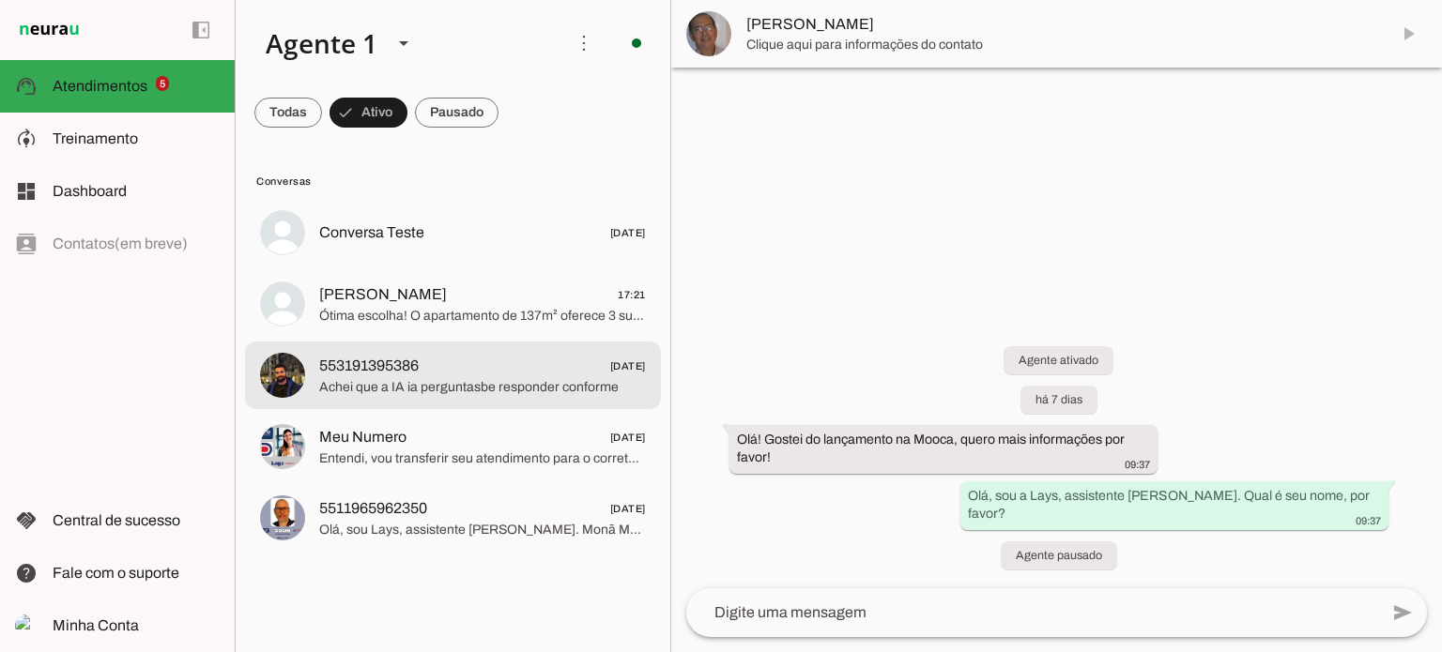
click at [463, 384] on span "Achei que a IA ia perguntasbe responder conforme" at bounding box center [482, 387] width 327 height 19
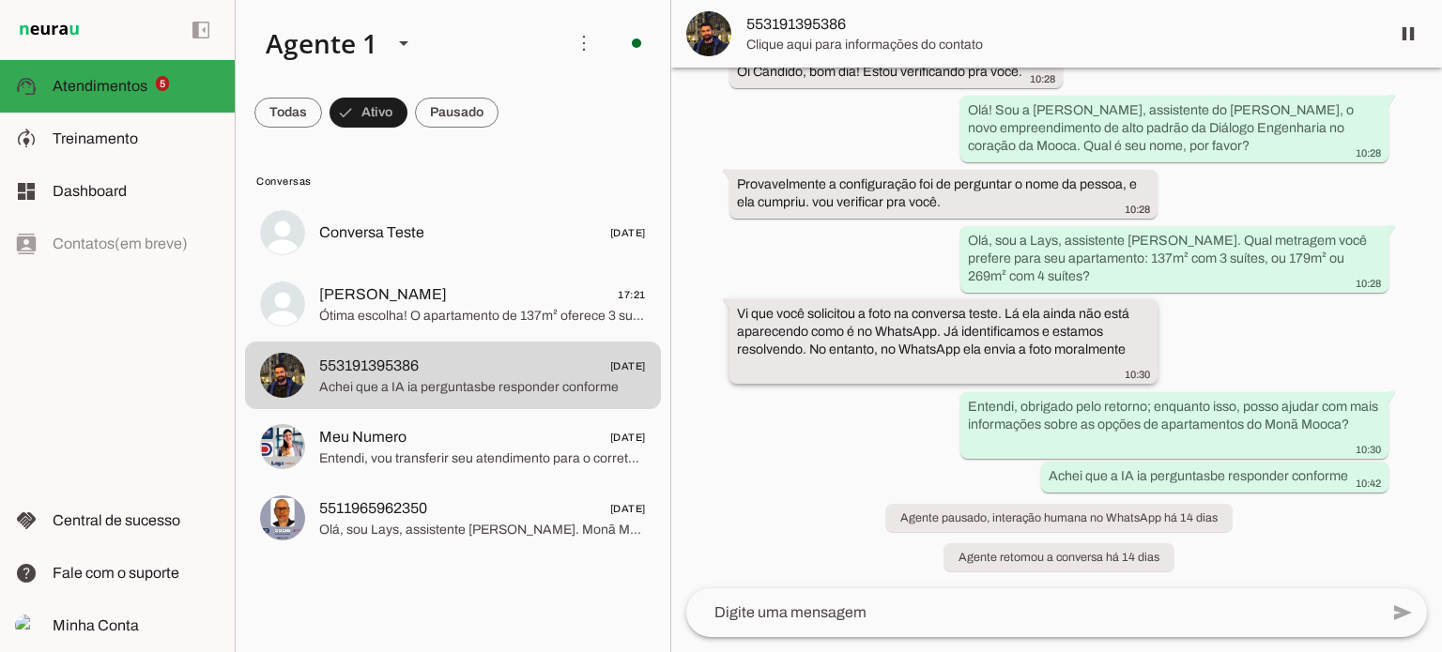
scroll to position [3026, 0]
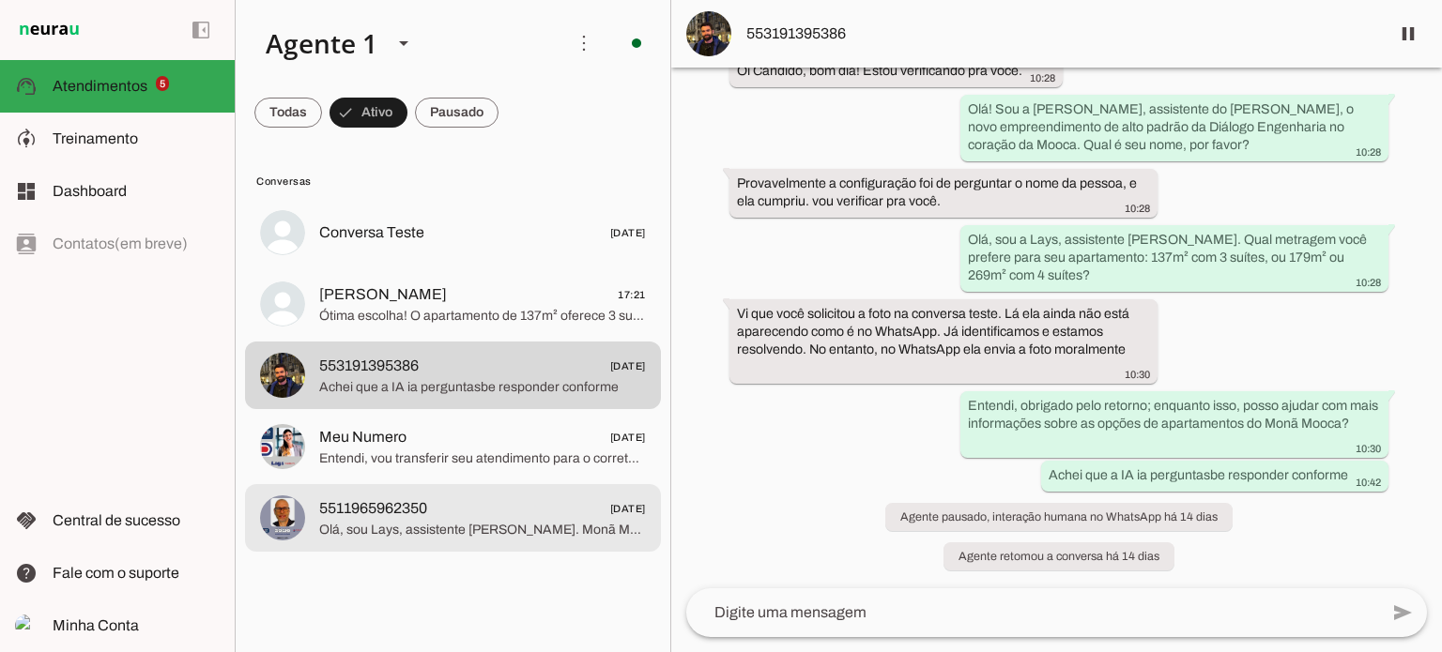
click at [466, 531] on span "Olá, sou Lays, assistente [PERSON_NAME]. Monã Mooca oferece apartamentos de alt…" at bounding box center [482, 530] width 327 height 19
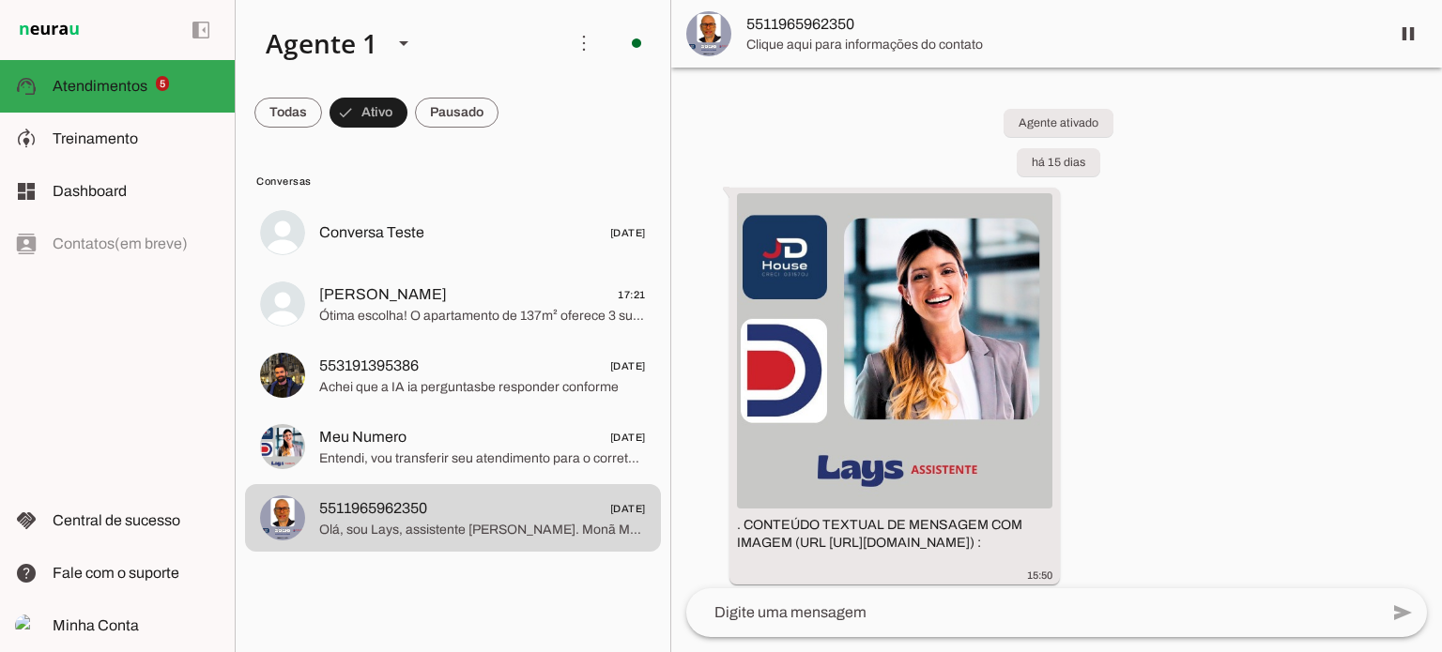
scroll to position [173, 0]
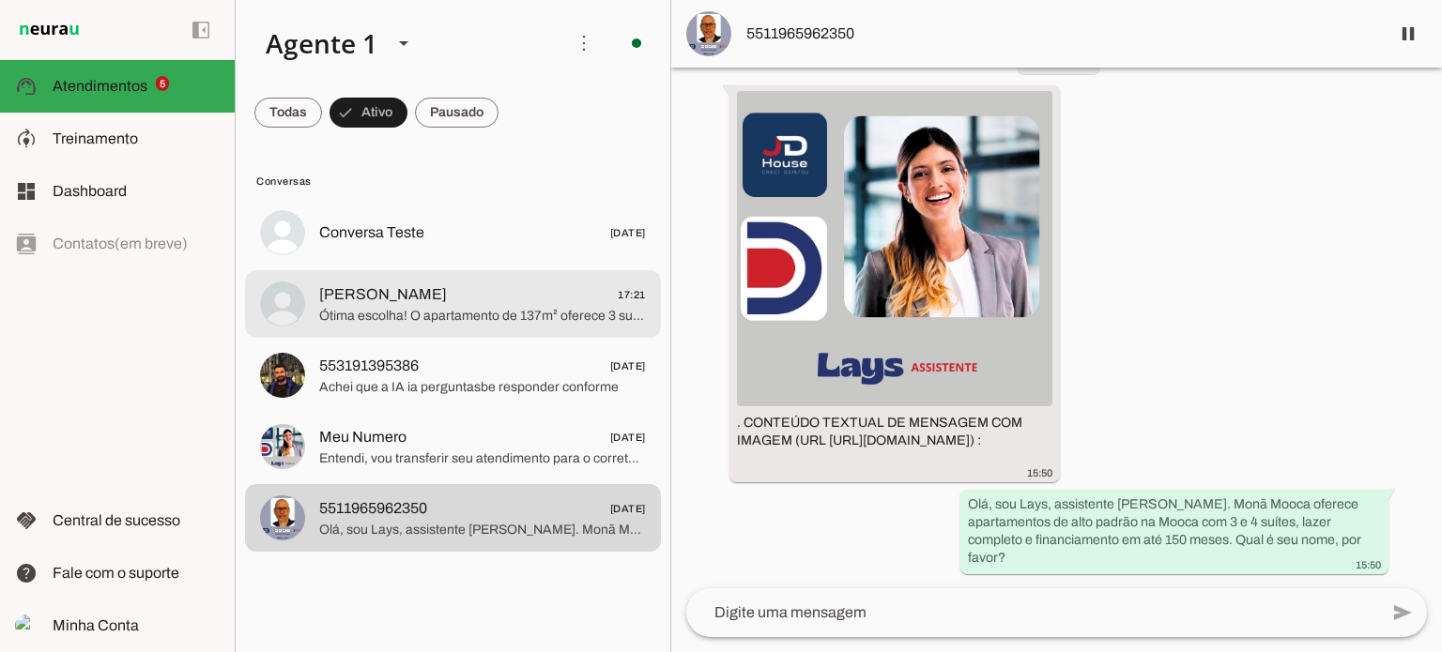
click at [460, 307] on span "Ótima escolha! O apartamento de 137m² oferece 3 suítes, elevador privativo e la…" at bounding box center [482, 316] width 327 height 19
